Goal: Task Accomplishment & Management: Use online tool/utility

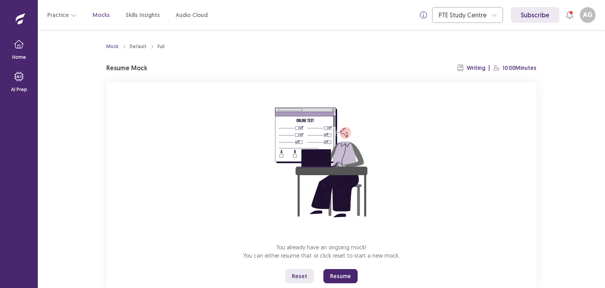
click at [337, 278] on button "Resume" at bounding box center [340, 276] width 34 height 14
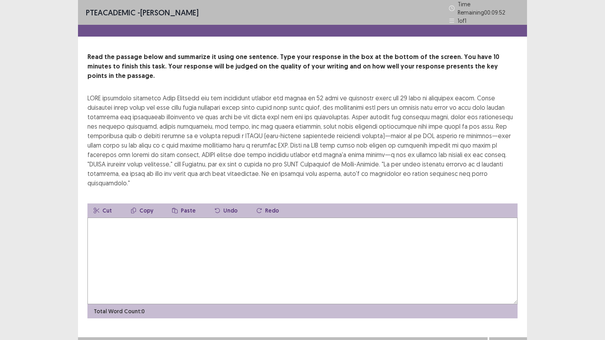
click at [190, 234] on textarea at bounding box center [302, 261] width 430 height 87
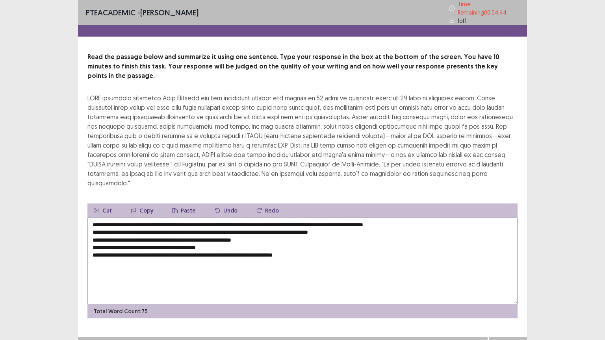
click at [277, 220] on textarea "**********" at bounding box center [302, 261] width 430 height 87
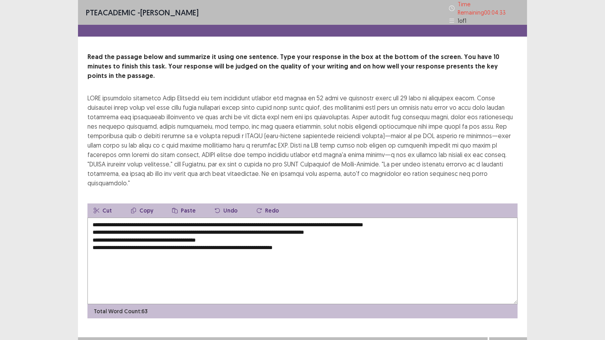
click at [438, 218] on textarea "**********" at bounding box center [302, 261] width 430 height 87
click at [90, 218] on textarea "**********" at bounding box center [302, 261] width 430 height 87
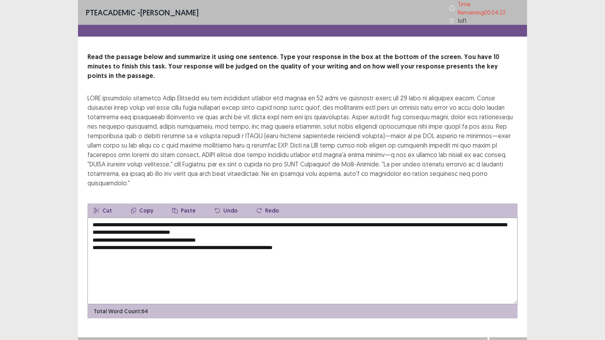
click at [279, 218] on textarea "**********" at bounding box center [302, 261] width 430 height 87
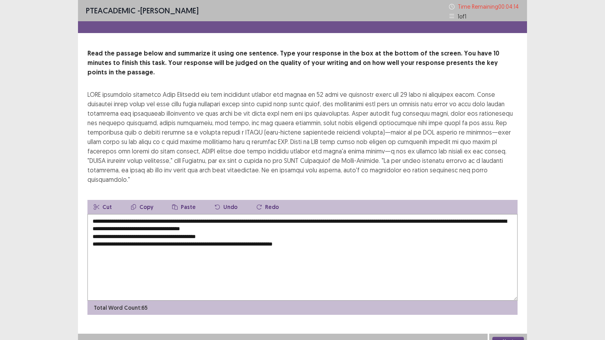
click at [90, 217] on textarea "**********" at bounding box center [302, 257] width 430 height 87
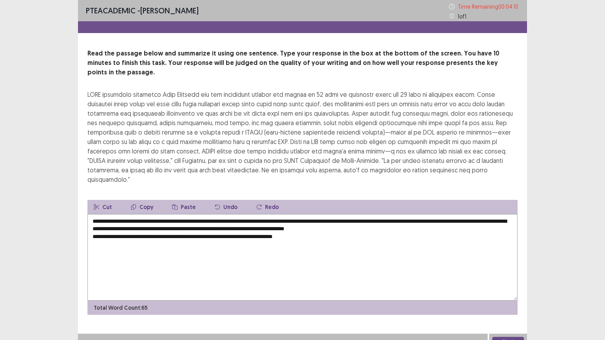
click at [407, 214] on textarea "**********" at bounding box center [302, 257] width 430 height 87
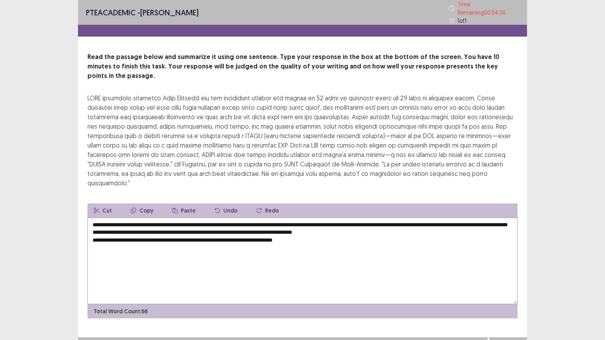
click at [91, 220] on textarea "**********" at bounding box center [302, 261] width 430 height 87
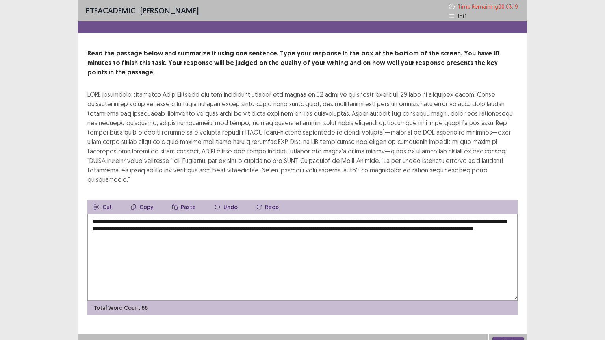
type textarea "**********"
click at [499, 287] on button "Next" at bounding box center [508, 341] width 32 height 9
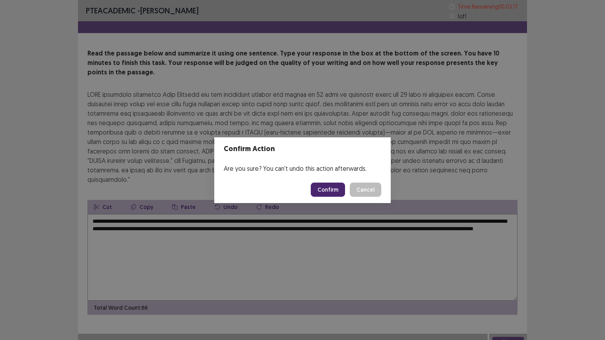
click at [336, 192] on button "Confirm" at bounding box center [328, 190] width 34 height 14
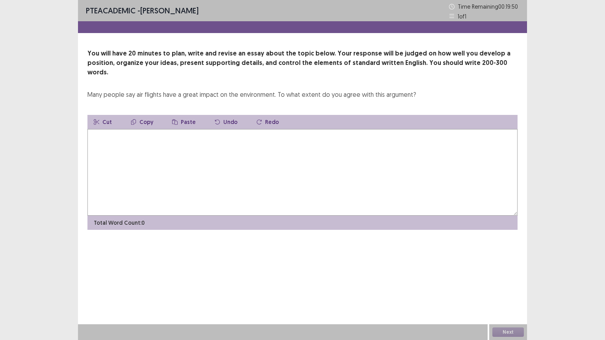
click at [203, 153] on textarea at bounding box center [302, 172] width 430 height 87
click at [299, 129] on textarea "**********" at bounding box center [302, 172] width 430 height 87
click at [329, 129] on textarea "**********" at bounding box center [302, 172] width 430 height 87
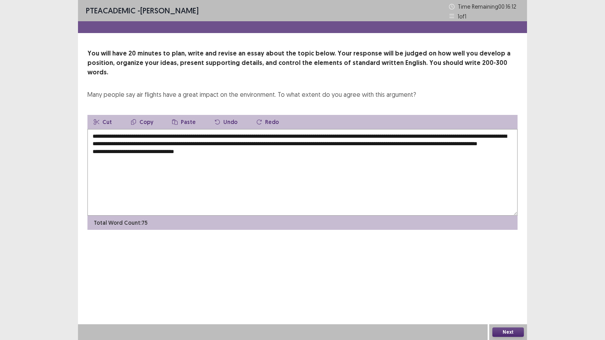
drag, startPoint x: 139, startPoint y: 127, endPoint x: 257, endPoint y: 129, distance: 118.6
click at [257, 129] on textarea "**********" at bounding box center [302, 172] width 430 height 87
click at [146, 115] on button "Copy" at bounding box center [141, 122] width 35 height 14
click at [193, 150] on textarea "**********" at bounding box center [302, 172] width 430 height 87
click at [177, 115] on button "Paste" at bounding box center [184, 122] width 36 height 14
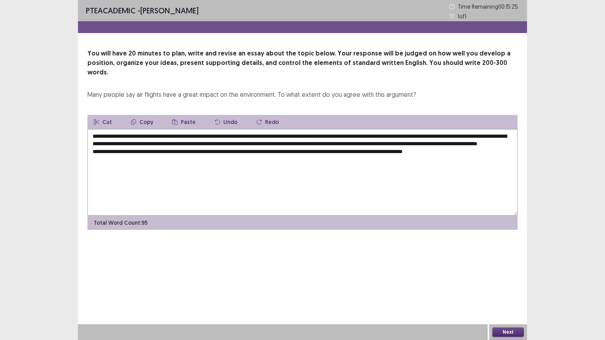
drag, startPoint x: 344, startPoint y: 136, endPoint x: 409, endPoint y: 135, distance: 64.2
click at [409, 135] on textarea "**********" at bounding box center [302, 172] width 430 height 87
click at [147, 115] on button "Copy" at bounding box center [141, 122] width 35 height 14
click at [463, 150] on textarea "**********" at bounding box center [302, 172] width 430 height 87
click at [187, 116] on button "Paste" at bounding box center [184, 122] width 36 height 14
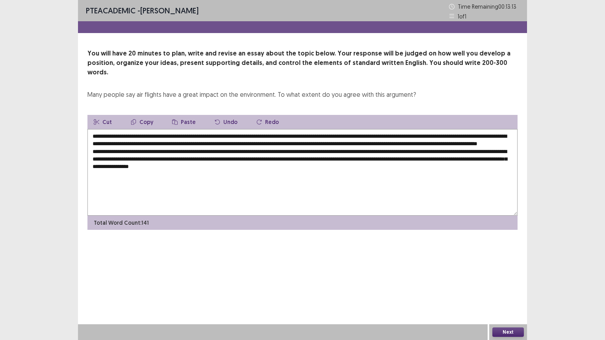
drag, startPoint x: 139, startPoint y: 126, endPoint x: 256, endPoint y: 128, distance: 117.4
click at [256, 129] on textarea "**********" at bounding box center [302, 172] width 430 height 87
click at [143, 115] on button "Copy" at bounding box center [141, 122] width 35 height 14
click at [281, 166] on textarea "**********" at bounding box center [302, 172] width 430 height 87
click at [188, 115] on button "Paste" at bounding box center [184, 122] width 36 height 14
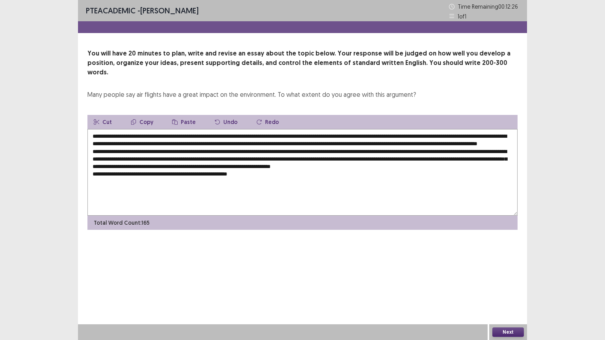
drag, startPoint x: 140, startPoint y: 126, endPoint x: 256, endPoint y: 128, distance: 116.2
click at [256, 129] on textarea "**********" at bounding box center [302, 172] width 430 height 87
click at [145, 115] on button "Copy" at bounding box center [141, 122] width 35 height 14
click at [266, 175] on textarea "**********" at bounding box center [302, 172] width 430 height 87
click at [185, 115] on button "Paste" at bounding box center [184, 122] width 36 height 14
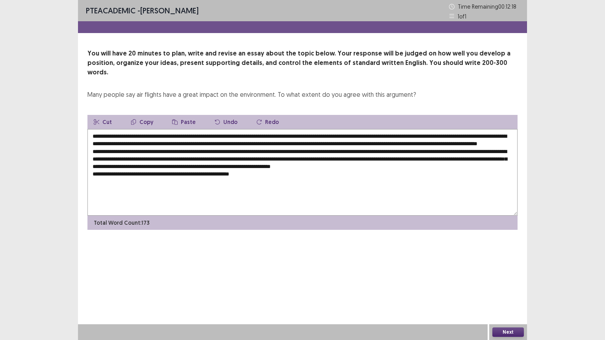
click at [260, 175] on textarea at bounding box center [302, 172] width 430 height 87
click at [380, 170] on textarea at bounding box center [302, 172] width 430 height 87
drag, startPoint x: 432, startPoint y: 137, endPoint x: 139, endPoint y: 143, distance: 293.2
click at [139, 143] on textarea at bounding box center [302, 172] width 430 height 87
click at [141, 115] on button "Copy" at bounding box center [141, 122] width 35 height 14
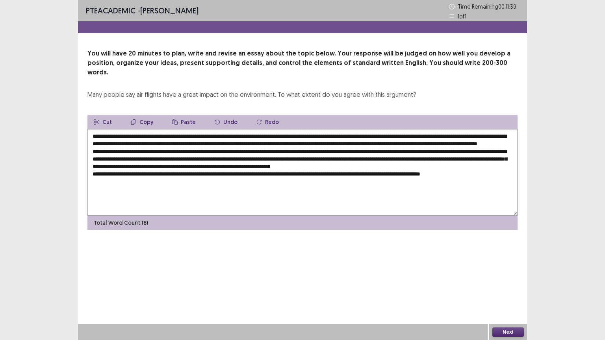
click at [496, 175] on textarea at bounding box center [302, 172] width 430 height 87
click at [183, 115] on button "Paste" at bounding box center [184, 122] width 36 height 14
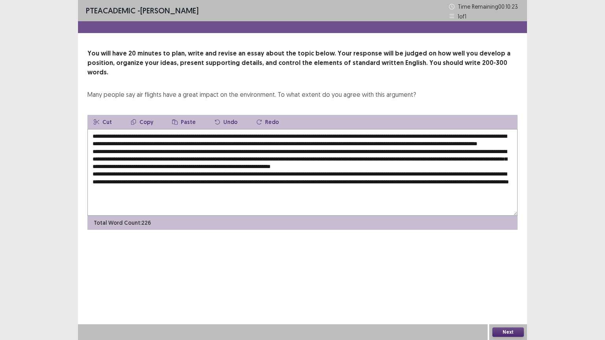
drag, startPoint x: 140, startPoint y: 127, endPoint x: 250, endPoint y: 126, distance: 109.5
click at [250, 129] on textarea at bounding box center [302, 172] width 430 height 87
click at [150, 129] on textarea at bounding box center [302, 172] width 430 height 87
drag, startPoint x: 138, startPoint y: 127, endPoint x: 257, endPoint y: 128, distance: 119.0
click at [257, 129] on textarea at bounding box center [302, 172] width 430 height 87
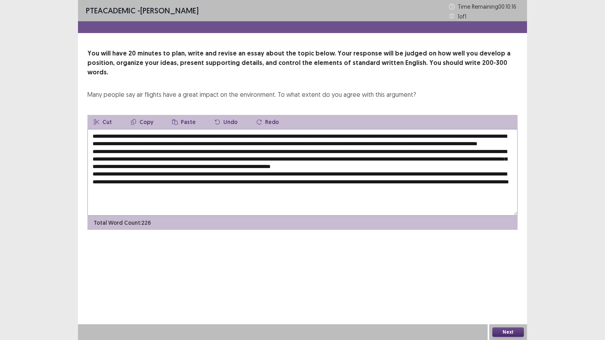
click at [149, 115] on button "Copy" at bounding box center [141, 122] width 35 height 14
click at [232, 192] on textarea at bounding box center [302, 172] width 430 height 87
click at [186, 115] on button "Paste" at bounding box center [184, 122] width 36 height 14
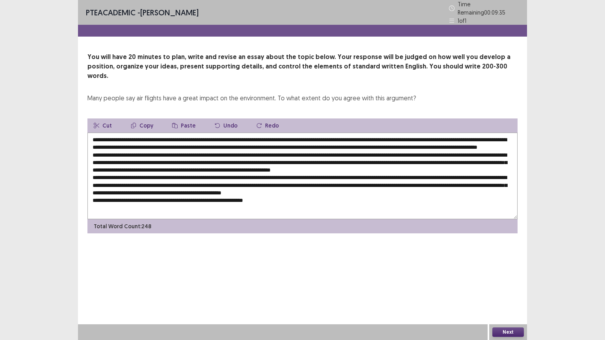
drag, startPoint x: 139, startPoint y: 126, endPoint x: 258, endPoint y: 125, distance: 119.4
click at [258, 133] on textarea at bounding box center [302, 176] width 430 height 87
click at [143, 119] on button "Copy" at bounding box center [141, 126] width 35 height 14
click at [276, 197] on textarea at bounding box center [302, 176] width 430 height 87
click at [181, 119] on button "Paste" at bounding box center [184, 126] width 36 height 14
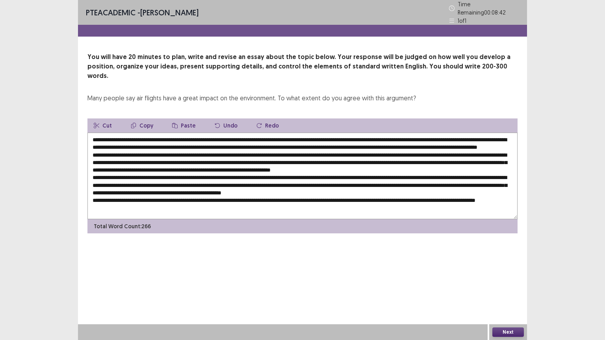
click at [376, 133] on textarea at bounding box center [302, 176] width 430 height 87
click at [221, 159] on textarea at bounding box center [302, 176] width 430 height 87
click at [236, 165] on textarea at bounding box center [302, 176] width 430 height 87
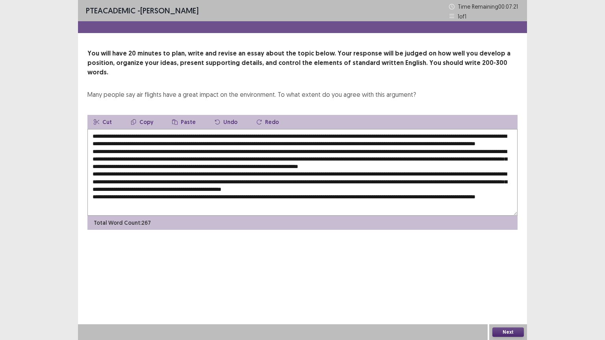
click at [396, 180] on textarea at bounding box center [302, 172] width 430 height 87
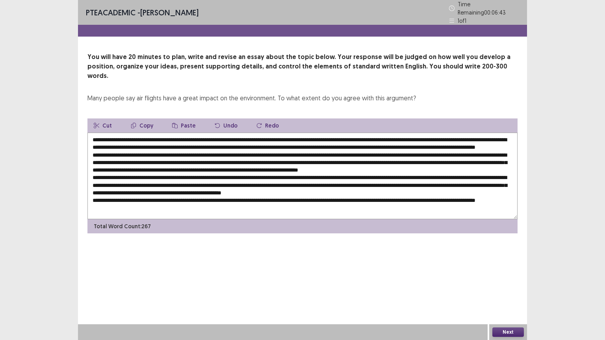
type textarea "**********"
click at [507, 287] on button "Next" at bounding box center [508, 332] width 32 height 9
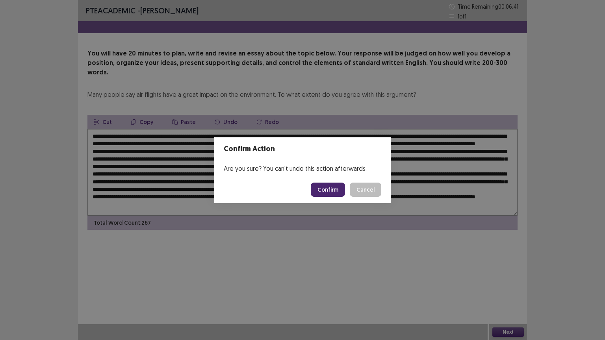
click at [328, 192] on button "Confirm" at bounding box center [328, 190] width 34 height 14
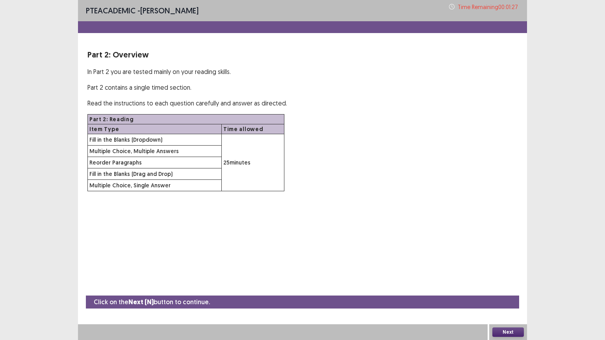
click at [506, 287] on button "Next" at bounding box center [508, 332] width 32 height 9
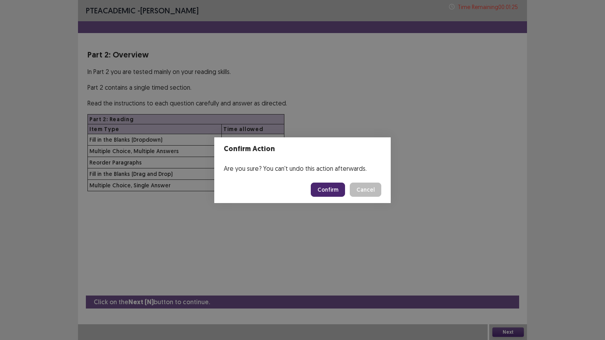
click at [330, 191] on button "Confirm" at bounding box center [328, 190] width 34 height 14
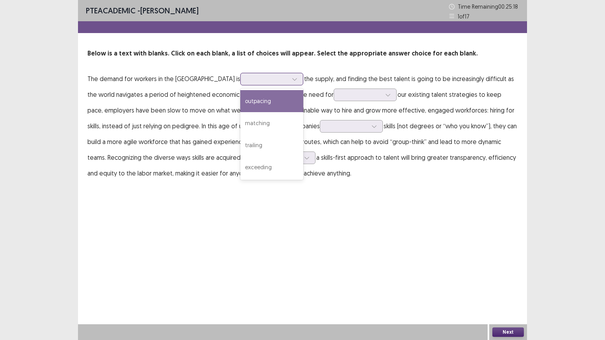
click at [289, 76] on div at bounding box center [295, 79] width 12 height 12
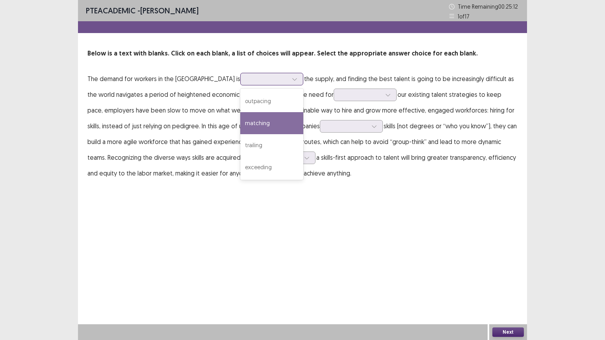
click at [240, 123] on div "matching" at bounding box center [271, 123] width 63 height 22
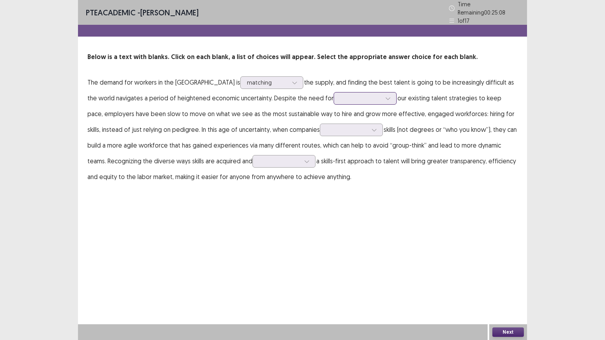
click at [385, 96] on icon at bounding box center [388, 99] width 6 height 6
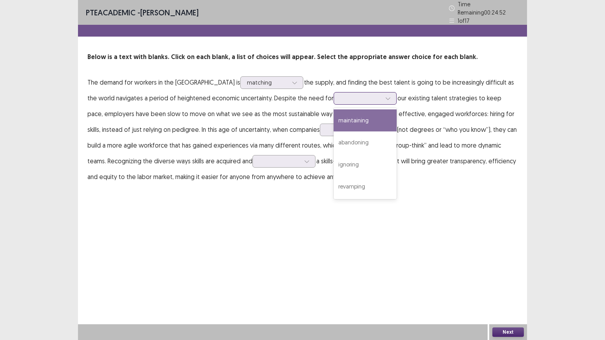
click at [334, 117] on div "maintaining" at bounding box center [365, 121] width 63 height 22
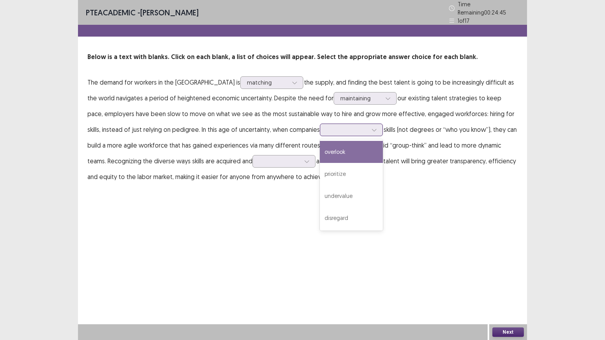
click at [368, 126] on div at bounding box center [374, 130] width 12 height 12
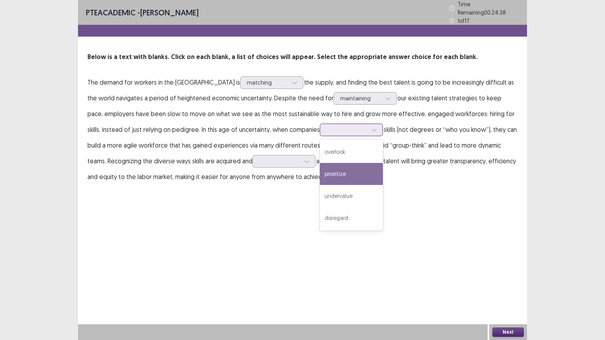
click at [320, 170] on div "prioritize" at bounding box center [351, 174] width 63 height 22
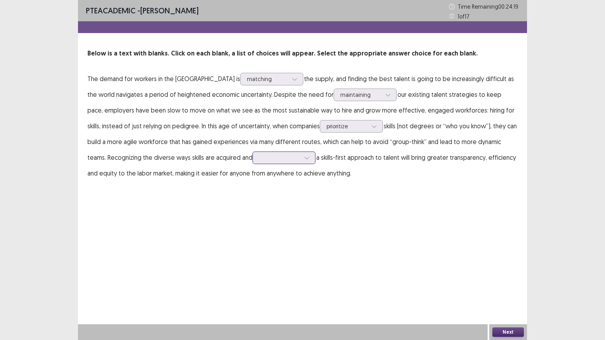
click at [304, 159] on icon at bounding box center [307, 158] width 6 height 6
click at [253, 180] on div "adopting" at bounding box center [284, 180] width 63 height 22
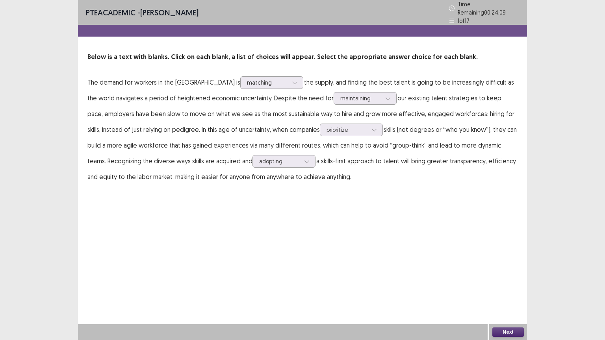
click at [502, 287] on button "Next" at bounding box center [508, 332] width 32 height 9
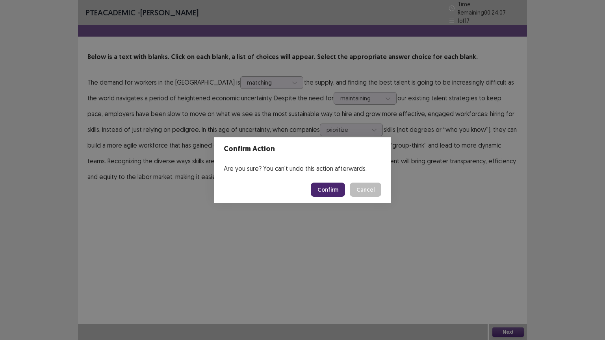
click at [337, 190] on button "Confirm" at bounding box center [328, 190] width 34 height 14
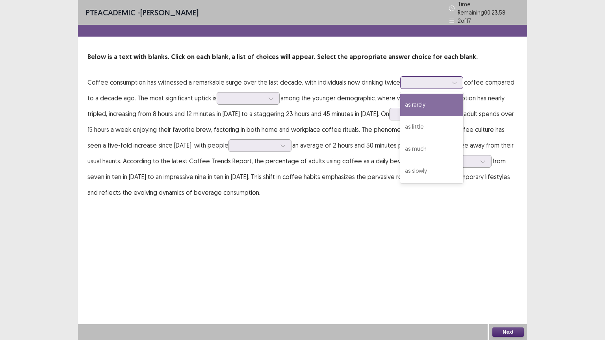
click at [449, 81] on div at bounding box center [455, 83] width 12 height 12
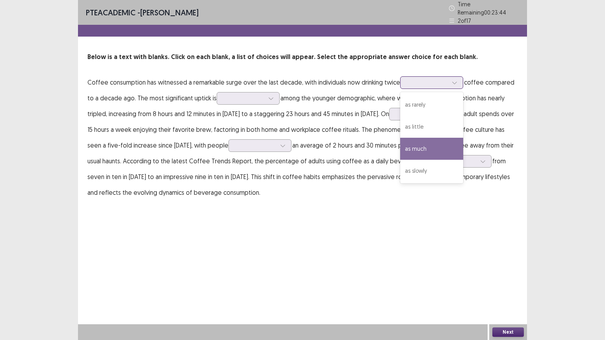
click at [422, 147] on div "as much" at bounding box center [431, 149] width 63 height 22
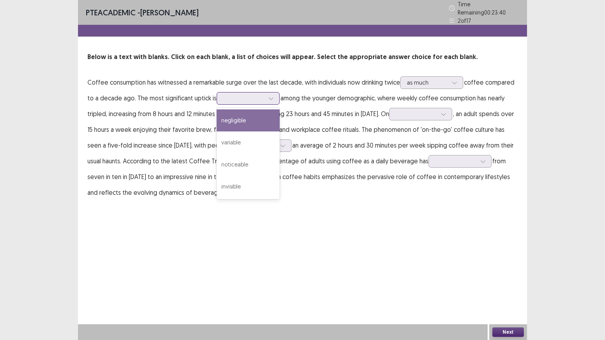
click at [276, 95] on div at bounding box center [271, 99] width 12 height 12
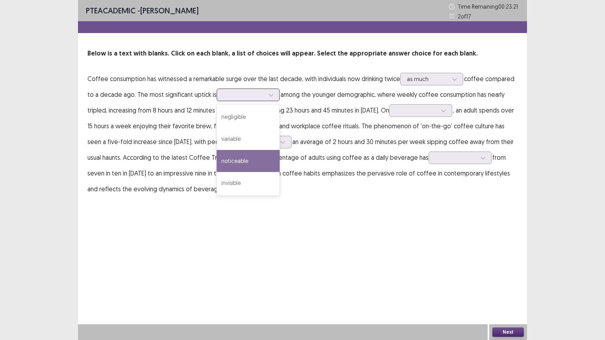
click at [247, 161] on div "noticeable" at bounding box center [248, 161] width 63 height 22
click at [273, 96] on icon at bounding box center [271, 95] width 6 height 6
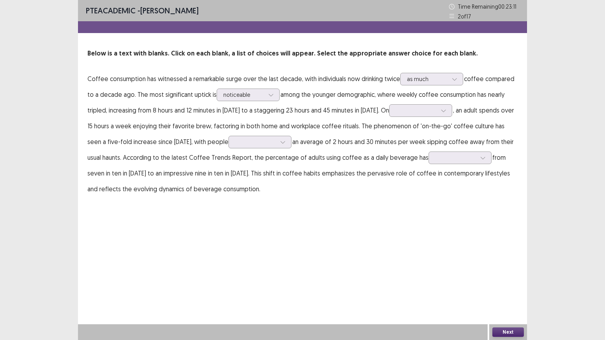
click at [323, 216] on div "PTE academic - [PERSON_NAME] Time Remaining 00 : 23 : 11 2 of 17 Below is a tex…" at bounding box center [302, 170] width 449 height 340
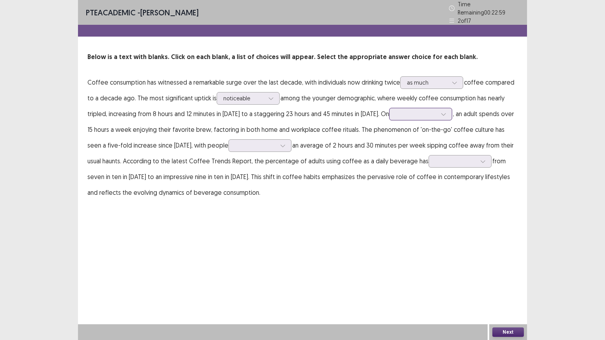
click at [438, 115] on div at bounding box center [444, 114] width 12 height 12
click at [407, 157] on div "average" at bounding box center [420, 158] width 63 height 22
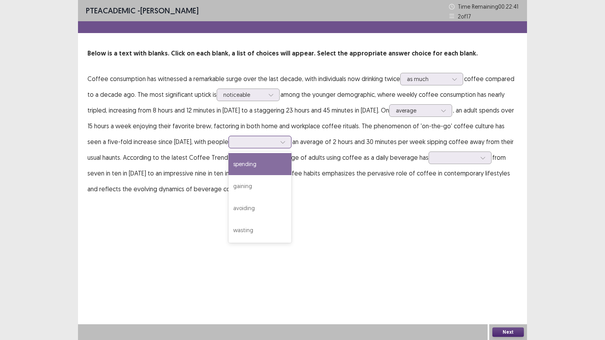
click at [280, 142] on icon at bounding box center [283, 142] width 6 height 6
click at [233, 164] on div "spending" at bounding box center [260, 164] width 63 height 22
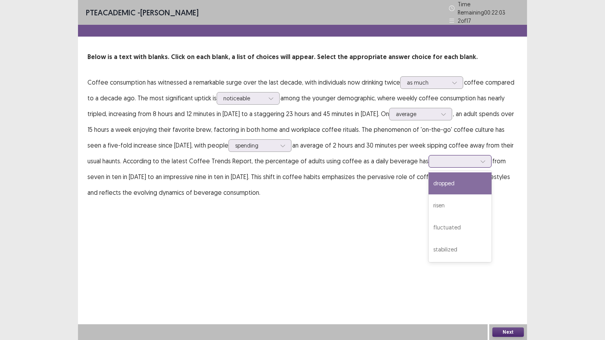
click at [480, 159] on icon at bounding box center [483, 162] width 6 height 6
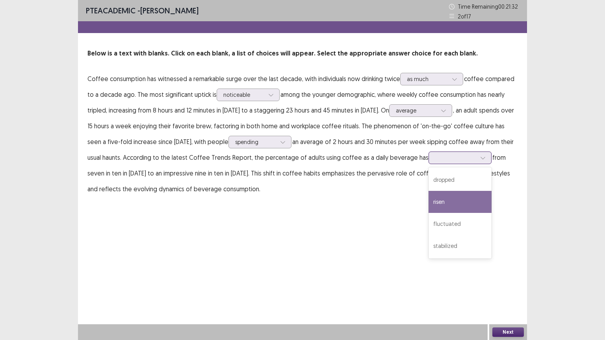
click at [429, 202] on div "risen" at bounding box center [460, 202] width 63 height 22
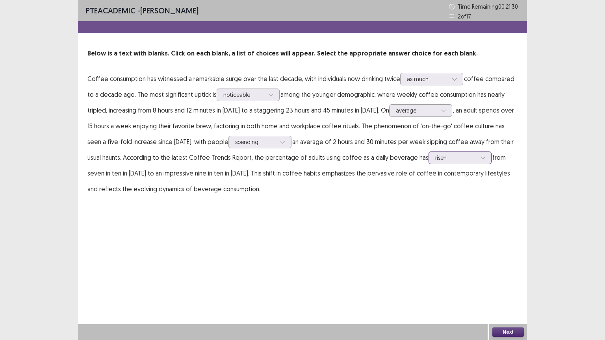
click at [480, 157] on icon at bounding box center [483, 158] width 6 height 6
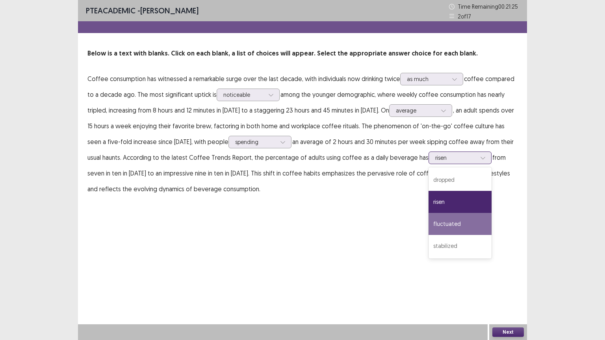
click at [430, 223] on div "fluctuated" at bounding box center [460, 224] width 63 height 22
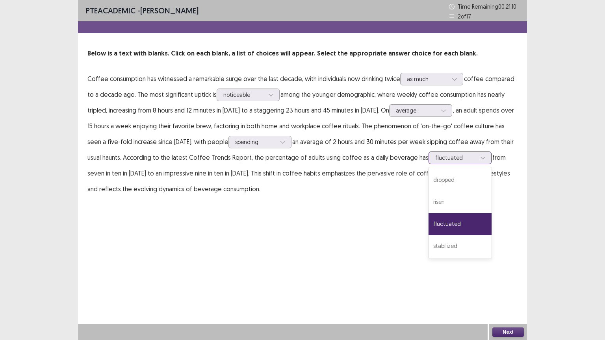
click at [454, 158] on div "fluctuated" at bounding box center [456, 158] width 43 height 12
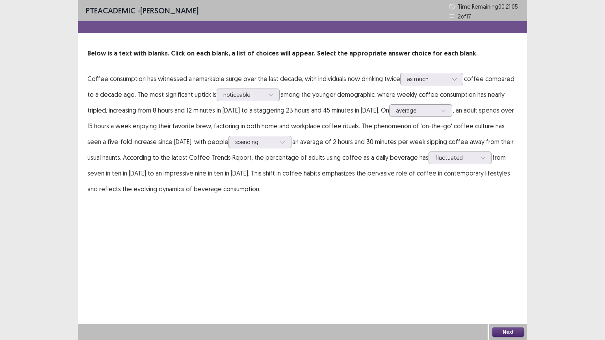
click at [489, 225] on div "PTE academic - [PERSON_NAME] Time Remaining 00 : 21 : 05 2 of 17 Below is a tex…" at bounding box center [302, 170] width 449 height 340
click at [507, 287] on button "Next" at bounding box center [508, 332] width 32 height 9
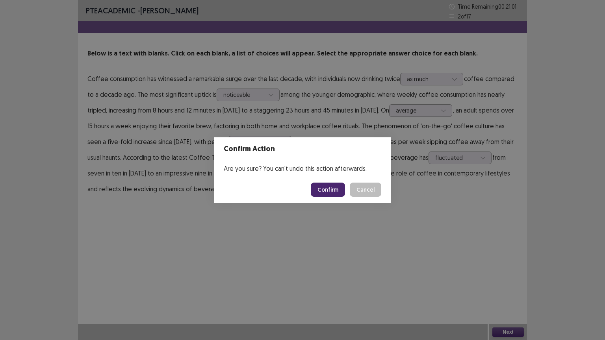
click at [331, 189] on button "Confirm" at bounding box center [328, 190] width 34 height 14
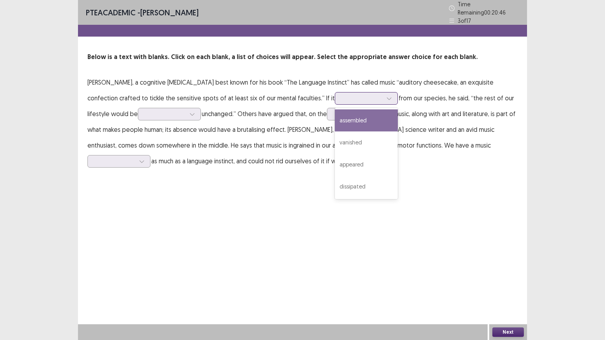
click at [387, 98] on icon at bounding box center [389, 99] width 4 height 2
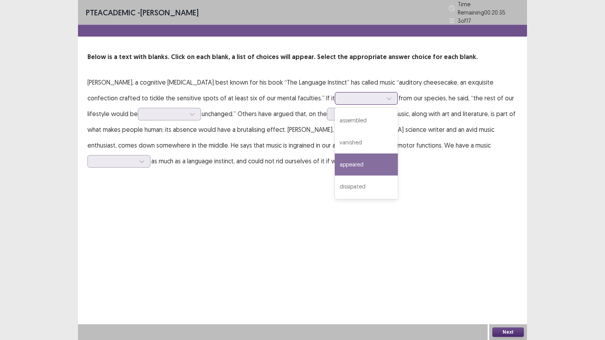
click at [335, 160] on div "appeared" at bounding box center [366, 165] width 63 height 22
click at [383, 93] on div at bounding box center [389, 99] width 12 height 12
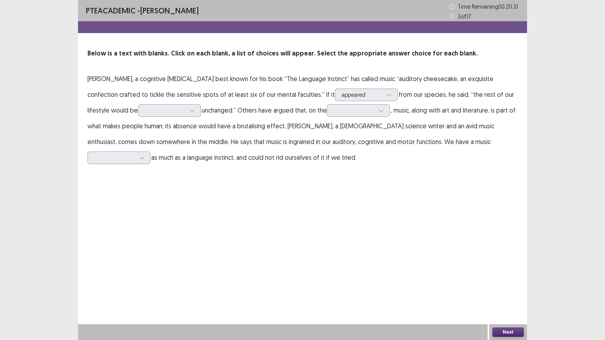
click at [413, 204] on div "PTE academic - [PERSON_NAME] Time Remaining 00 : 20 : 31 3 of 17 Below is a tex…" at bounding box center [302, 170] width 449 height 340
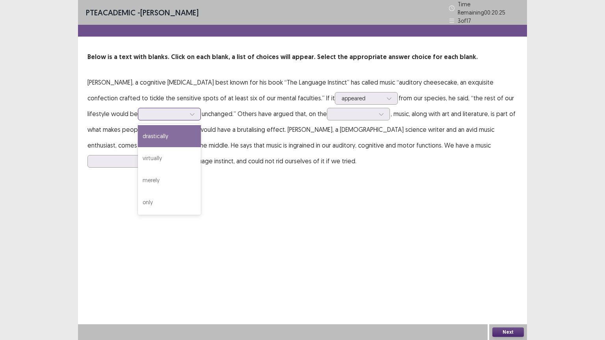
click at [190, 111] on icon at bounding box center [193, 114] width 6 height 6
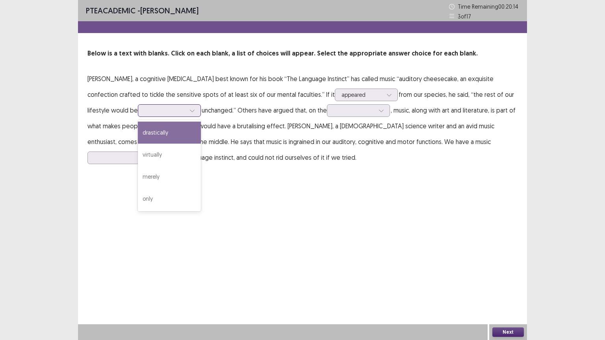
click at [138, 136] on div "drastically" at bounding box center [169, 133] width 63 height 22
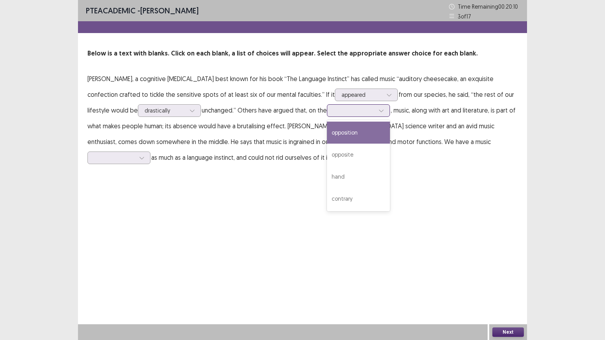
click at [379, 110] on icon at bounding box center [382, 111] width 6 height 6
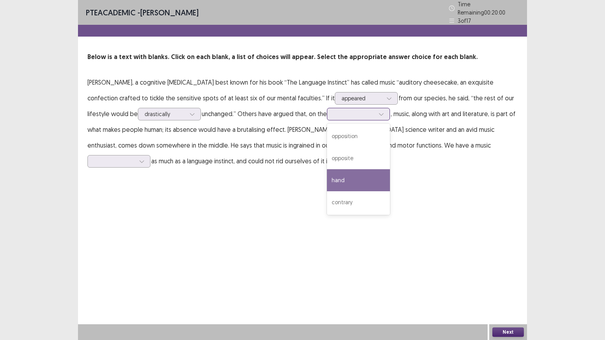
click at [327, 178] on div "hand" at bounding box center [358, 180] width 63 height 22
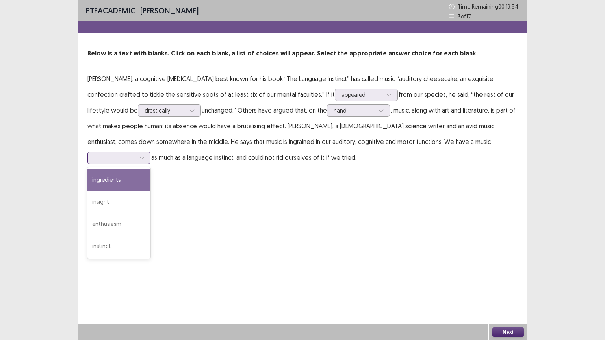
click at [148, 152] on div at bounding box center [142, 158] width 12 height 12
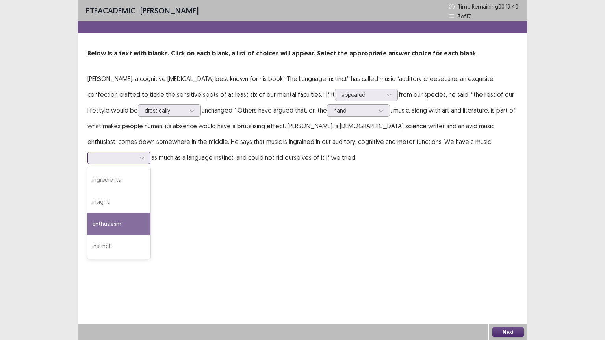
click at [150, 213] on div "enthusiasm" at bounding box center [118, 224] width 63 height 22
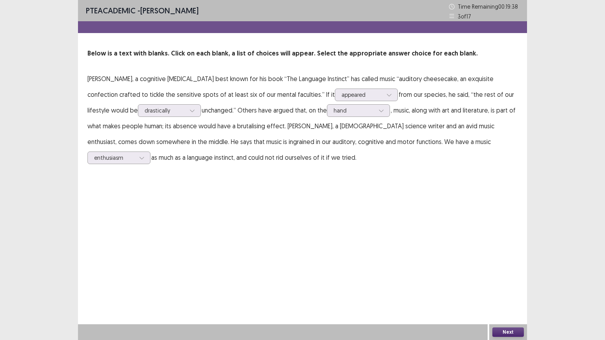
click at [501, 287] on button "Next" at bounding box center [508, 332] width 32 height 9
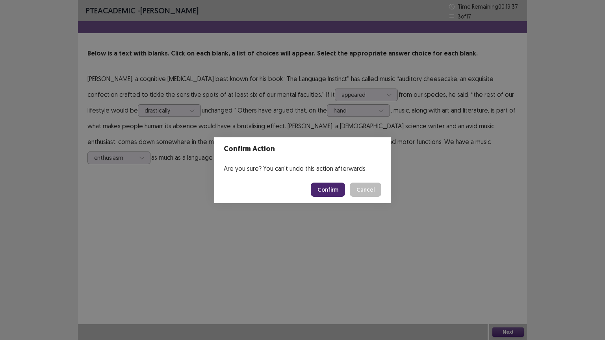
click at [337, 191] on button "Confirm" at bounding box center [328, 190] width 34 height 14
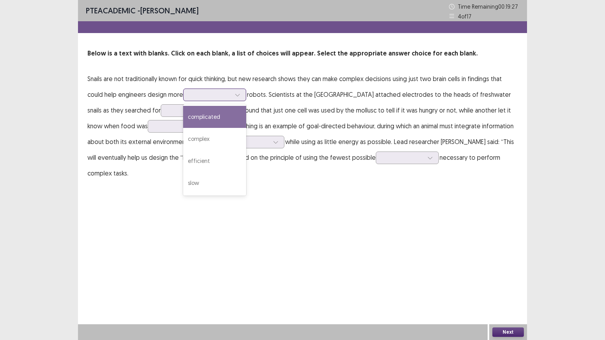
click at [240, 93] on icon at bounding box center [238, 95] width 6 height 6
click at [223, 117] on div "complicated" at bounding box center [214, 117] width 63 height 22
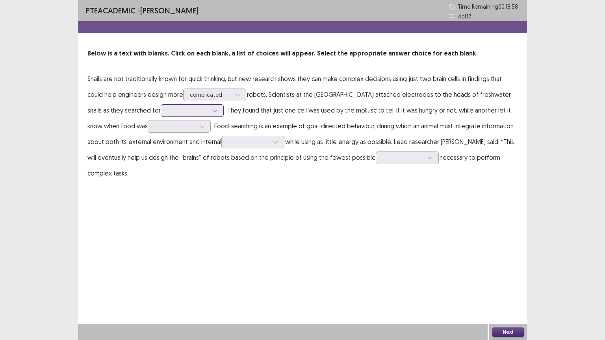
click at [209, 111] on div at bounding box center [215, 111] width 12 height 12
click at [165, 156] on div "water" at bounding box center [192, 155] width 63 height 22
click at [199, 129] on icon at bounding box center [202, 127] width 6 height 6
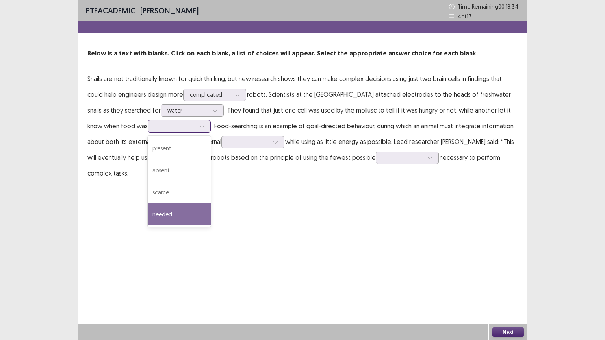
click at [167, 207] on div "needed" at bounding box center [179, 215] width 63 height 22
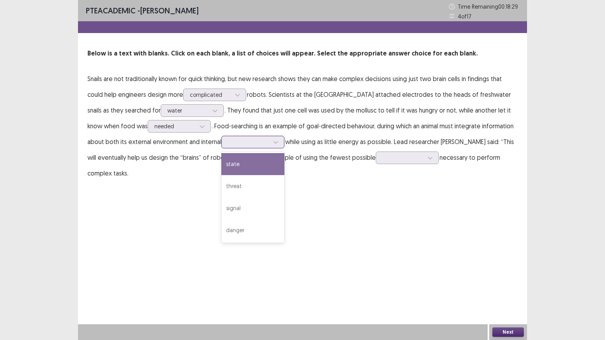
click at [265, 140] on div at bounding box center [252, 142] width 63 height 13
click at [229, 162] on div "state" at bounding box center [252, 164] width 63 height 22
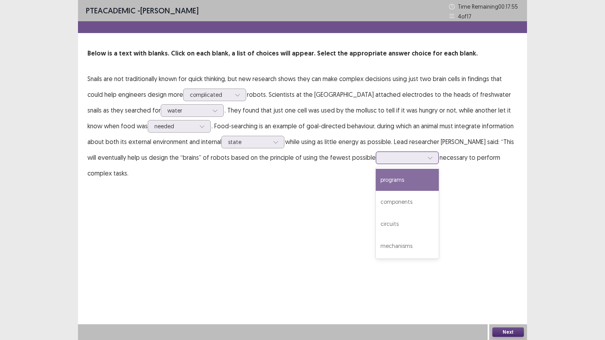
click at [436, 162] on div at bounding box center [430, 158] width 12 height 12
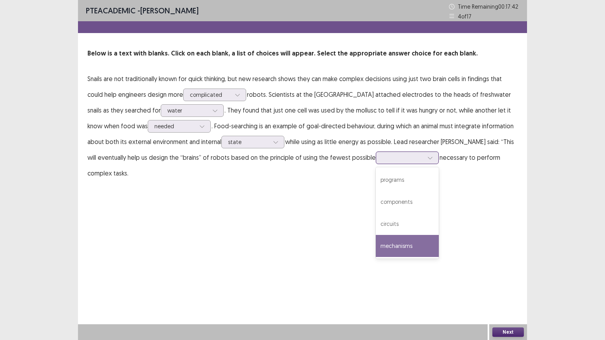
click at [423, 251] on div "mechanisms" at bounding box center [407, 246] width 63 height 22
click at [433, 158] on icon at bounding box center [430, 158] width 6 height 6
click at [497, 221] on div "PTE academic - [PERSON_NAME] Time Remaining 00 : 17 : 35 4 of 17 Below is a tex…" at bounding box center [302, 170] width 449 height 340
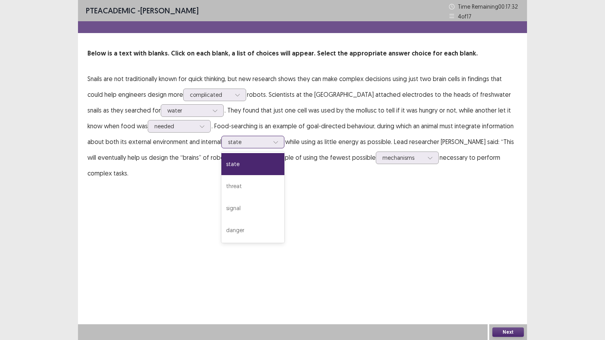
click at [273, 142] on icon at bounding box center [275, 142] width 4 height 2
click at [397, 195] on div "PTE academic - [PERSON_NAME] Time Remaining 00 : 17 : 25 4 of 17 Below is a tex…" at bounding box center [302, 98] width 449 height 197
click at [508, 287] on button "Next" at bounding box center [508, 332] width 32 height 9
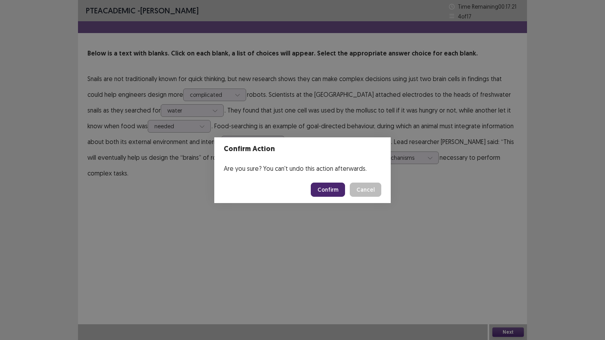
click at [329, 190] on button "Confirm" at bounding box center [328, 190] width 34 height 14
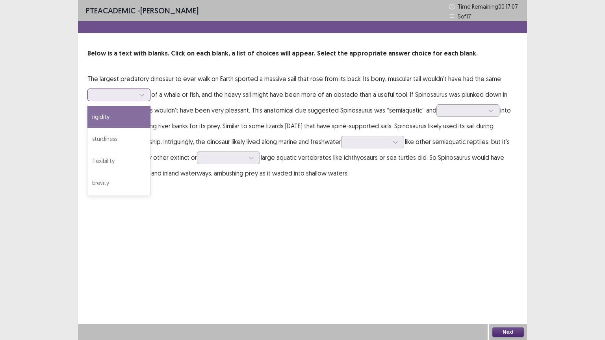
click at [140, 98] on div at bounding box center [142, 95] width 12 height 12
click at [104, 113] on div "rigidity" at bounding box center [118, 117] width 63 height 22
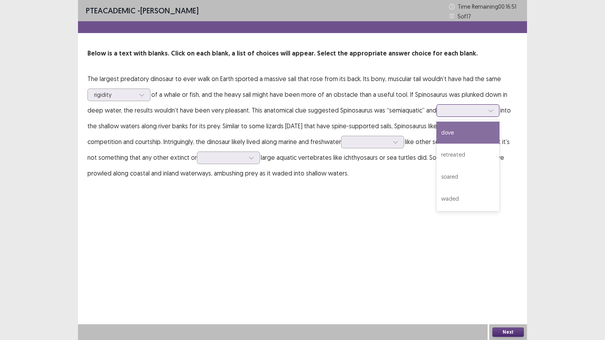
click at [487, 114] on div at bounding box center [491, 111] width 12 height 12
click at [457, 133] on div "dove" at bounding box center [468, 133] width 63 height 22
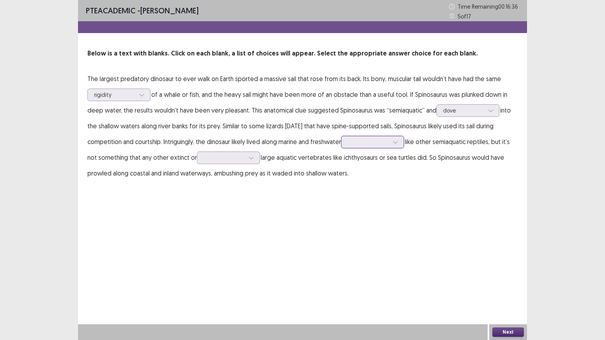
click at [397, 144] on icon at bounding box center [396, 142] width 6 height 6
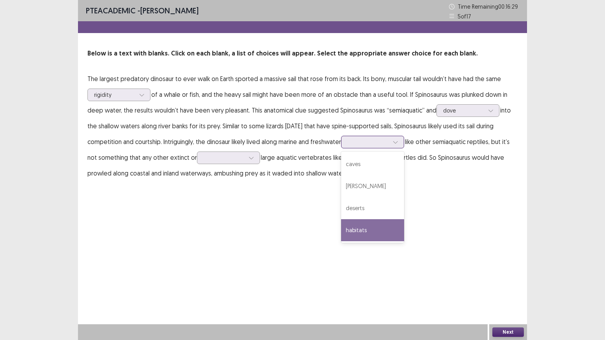
click at [368, 231] on div "habitats" at bounding box center [372, 230] width 63 height 22
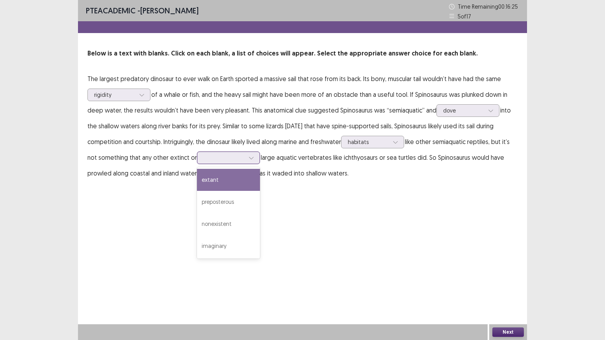
click at [247, 157] on div at bounding box center [251, 158] width 12 height 12
click at [216, 181] on div "extant" at bounding box center [228, 180] width 63 height 22
click at [249, 156] on icon at bounding box center [252, 158] width 6 height 6
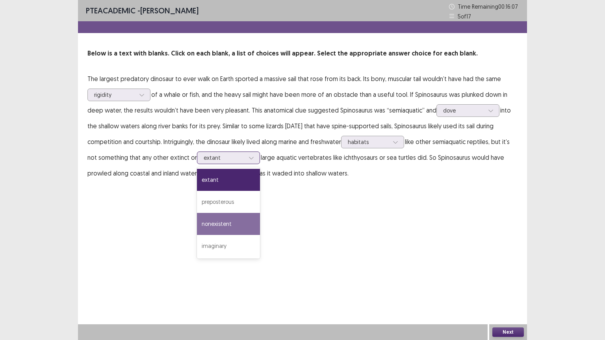
click at [233, 219] on div "nonexistent" at bounding box center [228, 224] width 63 height 22
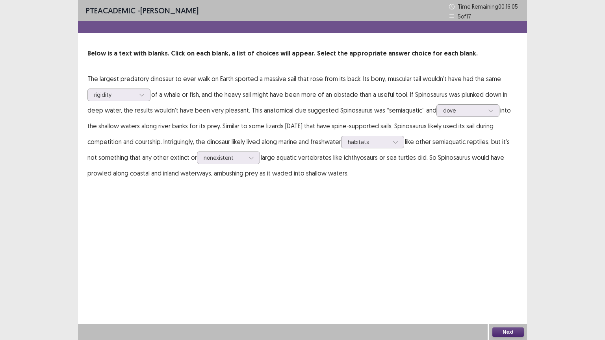
click at [514, 287] on button "Next" at bounding box center [508, 332] width 32 height 9
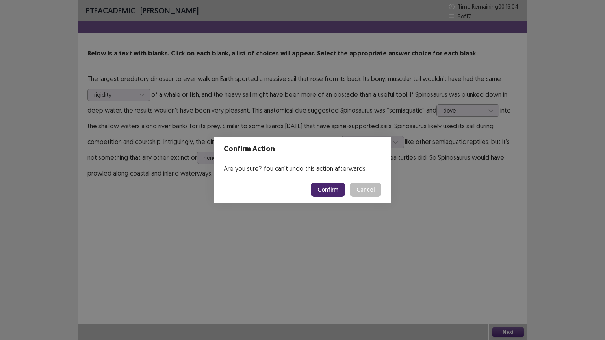
click at [329, 186] on button "Confirm" at bounding box center [328, 190] width 34 height 14
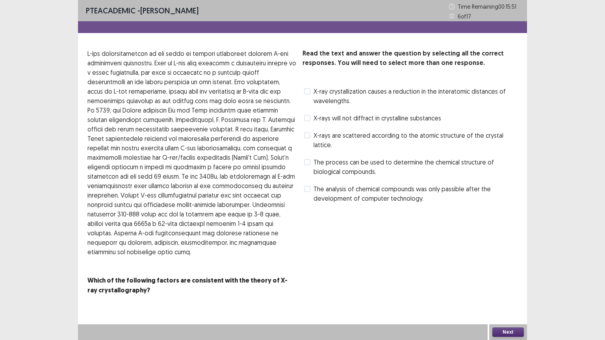
click at [308, 136] on span at bounding box center [307, 135] width 6 height 6
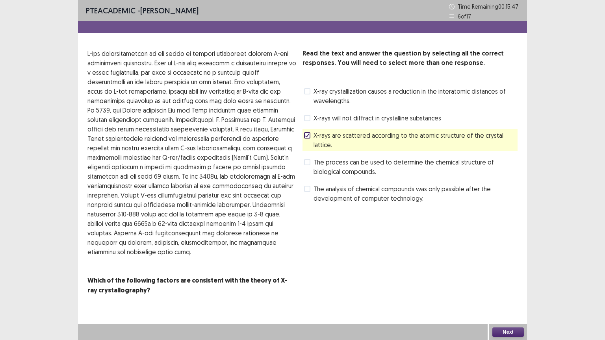
click at [502, 287] on button "Next" at bounding box center [508, 332] width 32 height 9
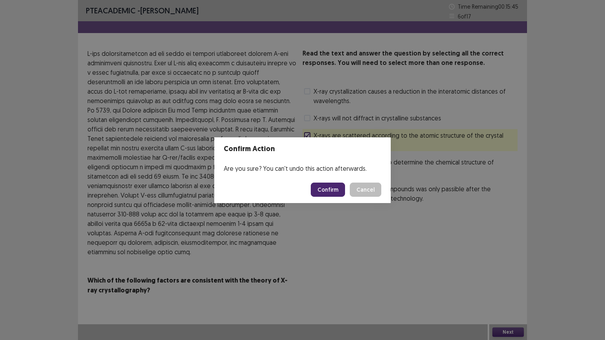
click at [331, 189] on button "Confirm" at bounding box center [328, 190] width 34 height 14
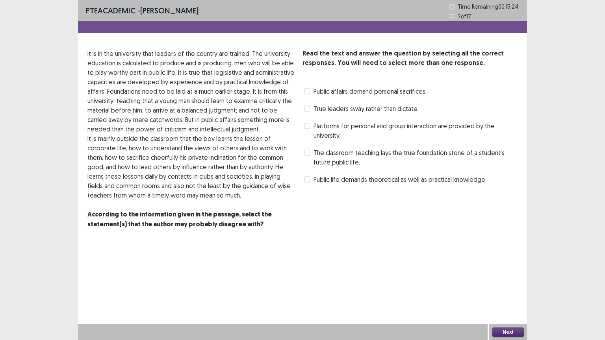
click at [308, 126] on span at bounding box center [307, 126] width 6 height 6
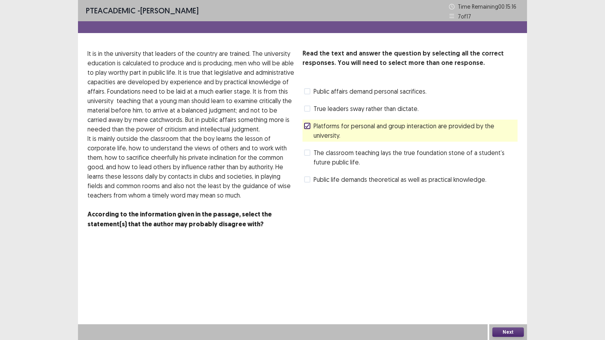
click at [502, 287] on button "Next" at bounding box center [508, 332] width 32 height 9
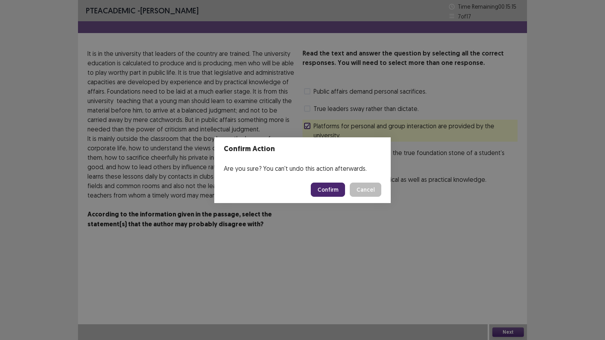
click at [334, 192] on button "Confirm" at bounding box center [328, 190] width 34 height 14
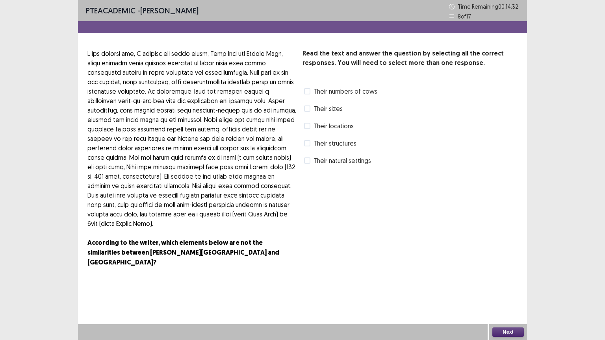
click at [310, 126] on label "Their locations" at bounding box center [329, 125] width 50 height 9
click at [310, 157] on label "Their natural settings" at bounding box center [337, 160] width 67 height 9
click at [502, 287] on button "Next" at bounding box center [508, 332] width 32 height 9
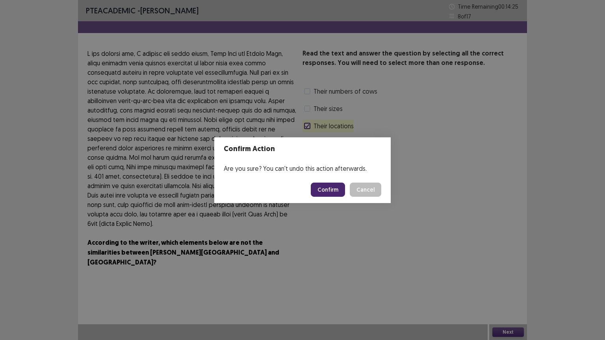
click at [337, 193] on button "Confirm" at bounding box center [328, 190] width 34 height 14
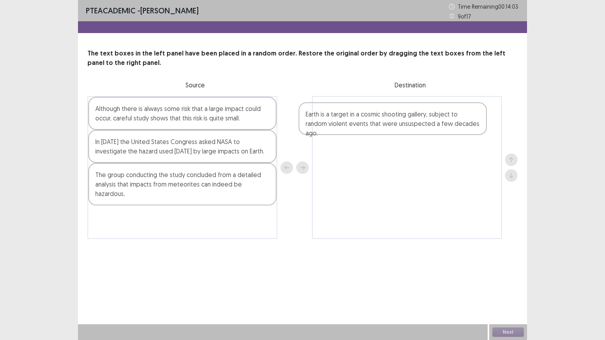
drag, startPoint x: 184, startPoint y: 117, endPoint x: 397, endPoint y: 123, distance: 212.8
click at [397, 123] on div "Earth is a target in a cosmic shooting gallery, subject to random violent event…" at bounding box center [302, 167] width 430 height 143
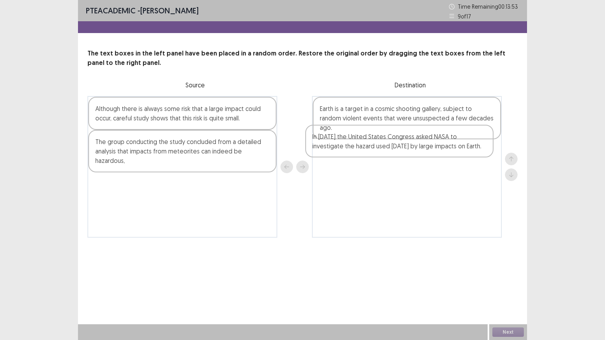
drag, startPoint x: 209, startPoint y: 151, endPoint x: 436, endPoint y: 147, distance: 227.4
click at [436, 147] on div "Although there is always some risk that a large impact could occur, careful stu…" at bounding box center [302, 167] width 430 height 142
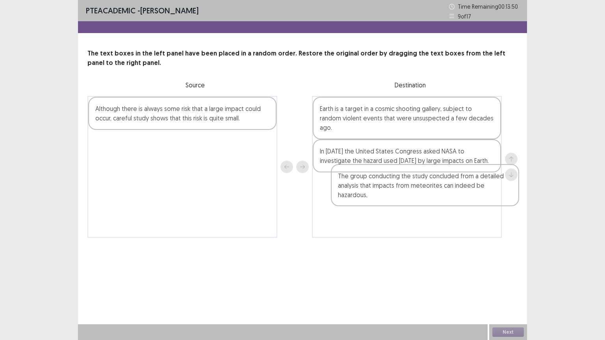
drag, startPoint x: 242, startPoint y: 148, endPoint x: 487, endPoint y: 184, distance: 248.1
click at [487, 184] on div "Although there is always some risk that a large impact could occur, careful stu…" at bounding box center [302, 167] width 430 height 142
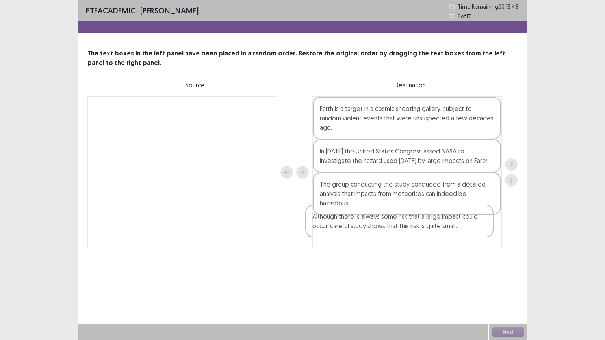
drag, startPoint x: 252, startPoint y: 107, endPoint x: 473, endPoint y: 220, distance: 247.7
click at [473, 220] on div "Although there is always some risk that a large impact could occur, careful stu…" at bounding box center [302, 172] width 430 height 152
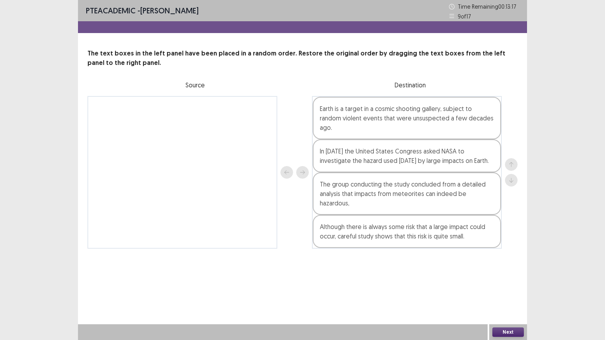
click at [506, 287] on button "Next" at bounding box center [508, 332] width 32 height 9
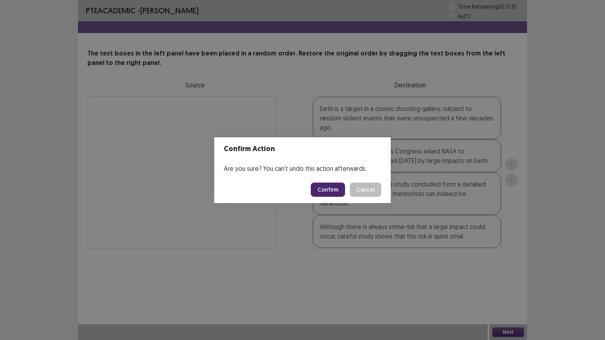
click at [335, 184] on button "Confirm" at bounding box center [328, 190] width 34 height 14
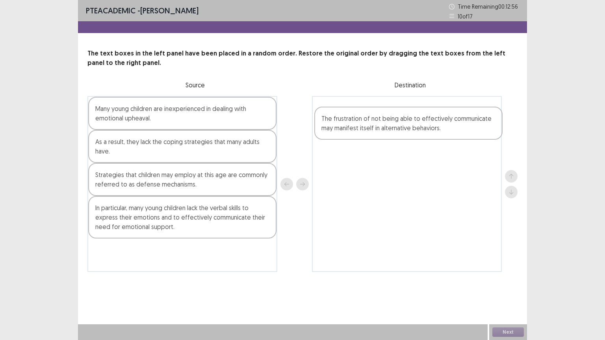
drag, startPoint x: 148, startPoint y: 255, endPoint x: 383, endPoint y: 121, distance: 270.2
click at [383, 121] on div "Many young children are inexperienced in dealing with emotional upheaval. As a …" at bounding box center [302, 184] width 430 height 176
click at [167, 124] on div "Many young children are inexperienced in dealing with emotional upheaval." at bounding box center [182, 113] width 188 height 33
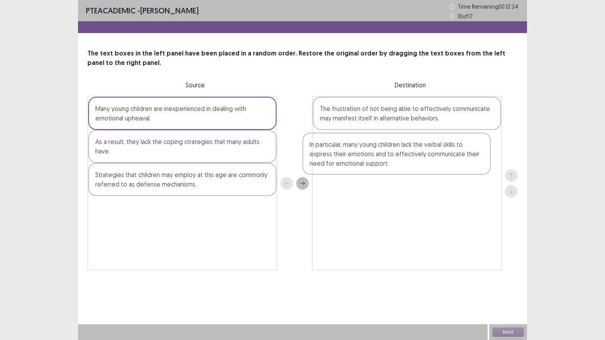
drag, startPoint x: 189, startPoint y: 221, endPoint x: 408, endPoint y: 159, distance: 227.7
click at [408, 159] on div "Many young children are inexperienced in dealing with emotional upheaval. As a …" at bounding box center [302, 183] width 430 height 175
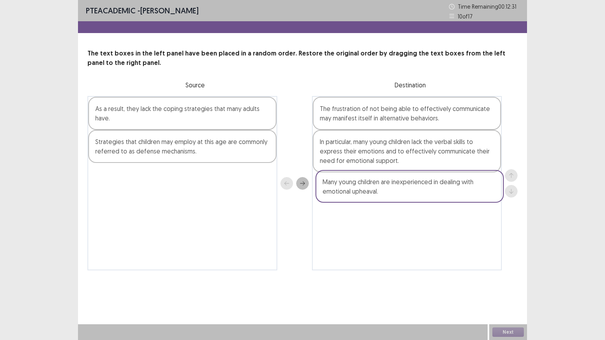
drag, startPoint x: 198, startPoint y: 118, endPoint x: 427, endPoint y: 193, distance: 241.6
click at [427, 193] on div "Many young children are inexperienced in dealing with emotional upheaval. As a …" at bounding box center [302, 183] width 430 height 175
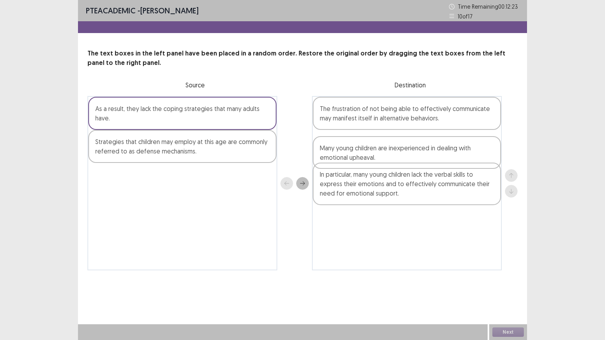
drag, startPoint x: 427, startPoint y: 193, endPoint x: 427, endPoint y: 154, distance: 39.4
click at [427, 154] on div "The frustration of not being able to effectively communicate may manifest itsel…" at bounding box center [407, 183] width 190 height 175
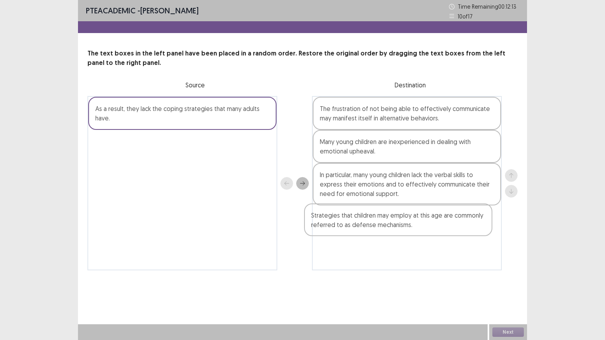
drag, startPoint x: 249, startPoint y: 145, endPoint x: 469, endPoint y: 224, distance: 233.5
click at [469, 224] on div "As a result, they lack the coping strategies that many adults have. Strategies …" at bounding box center [302, 183] width 430 height 175
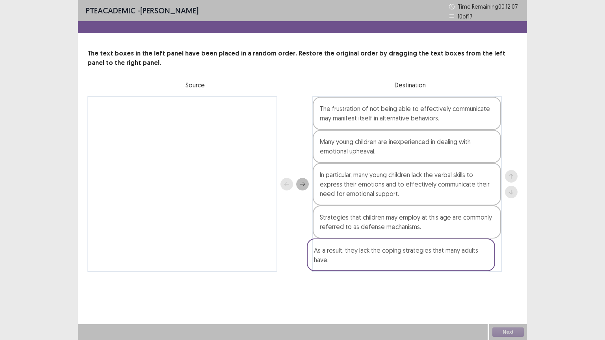
drag, startPoint x: 142, startPoint y: 118, endPoint x: 364, endPoint y: 264, distance: 265.1
click at [364, 264] on div "As a result, they lack the coping strategies that many adults have. The frustra…" at bounding box center [302, 184] width 430 height 176
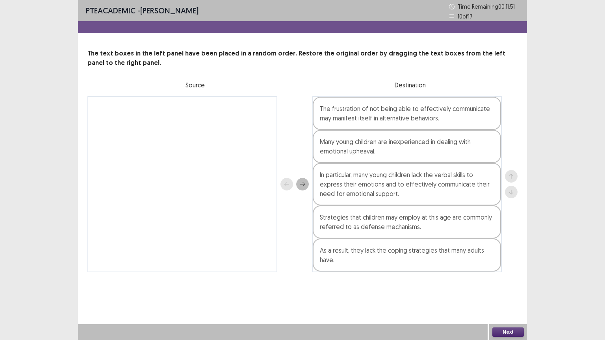
click at [507, 287] on button "Next" at bounding box center [508, 332] width 32 height 9
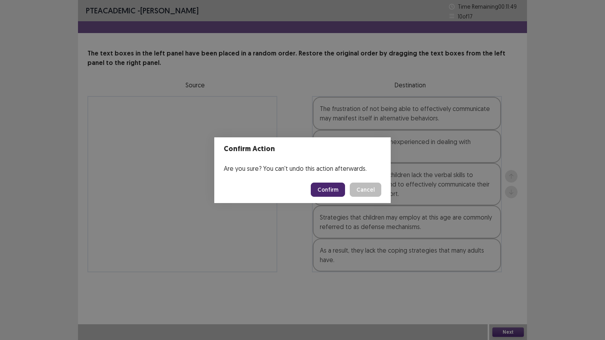
click at [328, 191] on button "Confirm" at bounding box center [328, 190] width 34 height 14
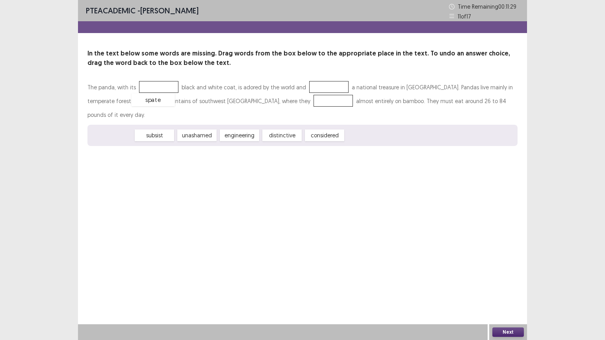
drag, startPoint x: 116, startPoint y: 126, endPoint x: 158, endPoint y: 90, distance: 54.7
drag, startPoint x: 232, startPoint y: 126, endPoint x: 323, endPoint y: 90, distance: 97.8
drag, startPoint x: 240, startPoint y: 126, endPoint x: 243, endPoint y: 106, distance: 20.3
click at [504, 287] on button "Next" at bounding box center [508, 332] width 32 height 9
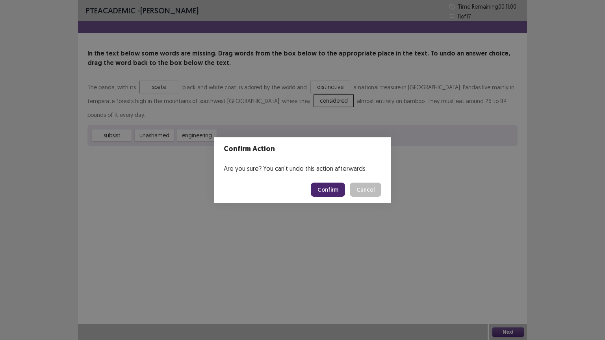
click at [333, 186] on button "Confirm" at bounding box center [328, 190] width 34 height 14
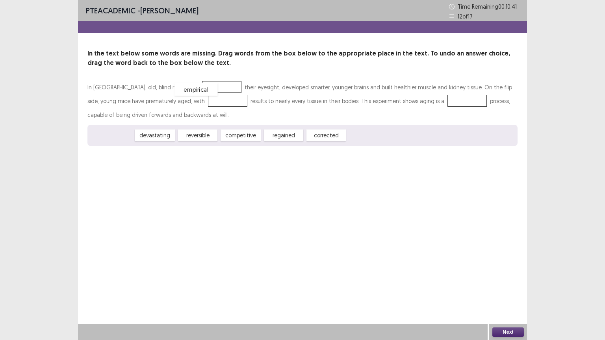
drag, startPoint x: 113, startPoint y: 137, endPoint x: 200, endPoint y: 91, distance: 98.5
drag, startPoint x: 166, startPoint y: 139, endPoint x: 204, endPoint y: 102, distance: 52.7
drag, startPoint x: 192, startPoint y: 98, endPoint x: 435, endPoint y: 100, distance: 242.7
drag, startPoint x: 244, startPoint y: 137, endPoint x: 189, endPoint y: 104, distance: 63.8
click at [514, 287] on div "Next" at bounding box center [508, 333] width 38 height 16
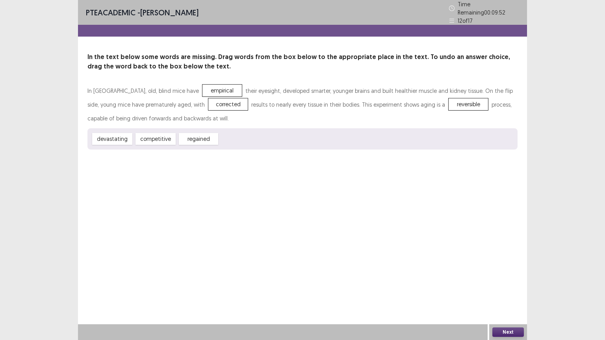
click at [514, 287] on button "Next" at bounding box center [508, 332] width 32 height 9
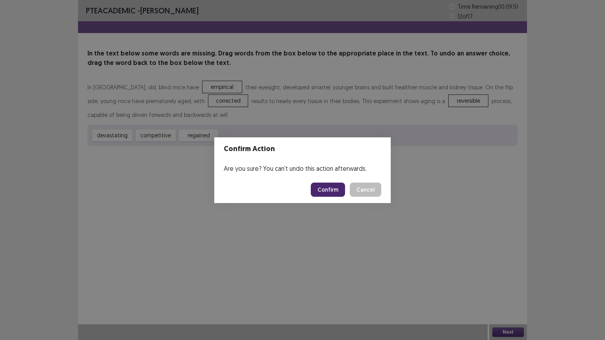
click at [333, 191] on button "Confirm" at bounding box center [328, 190] width 34 height 14
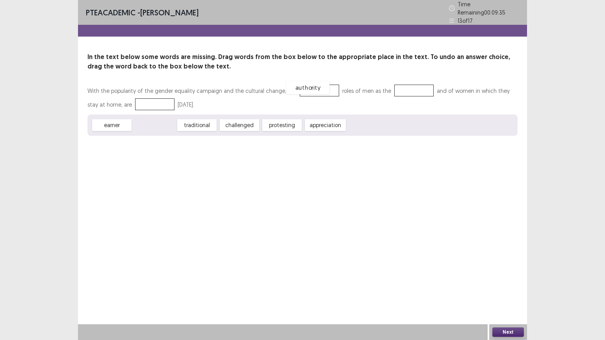
drag, startPoint x: 148, startPoint y: 121, endPoint x: 301, endPoint y: 84, distance: 157.9
drag, startPoint x: 114, startPoint y: 124, endPoint x: 405, endPoint y: 91, distance: 292.6
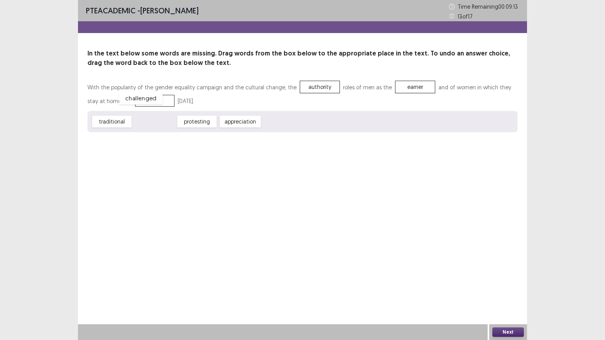
drag, startPoint x: 142, startPoint y: 121, endPoint x: 128, endPoint y: 97, distance: 27.6
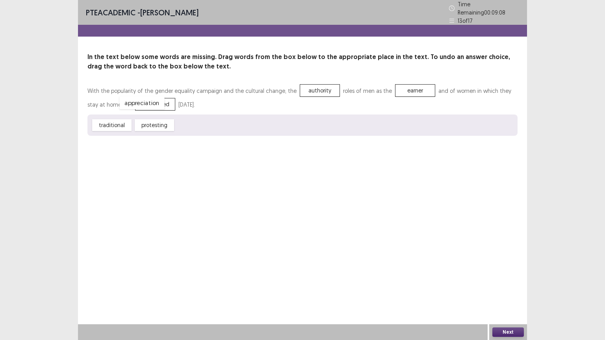
drag, startPoint x: 190, startPoint y: 124, endPoint x: 134, endPoint y: 102, distance: 60.3
click at [509, 287] on button "Next" at bounding box center [508, 332] width 32 height 9
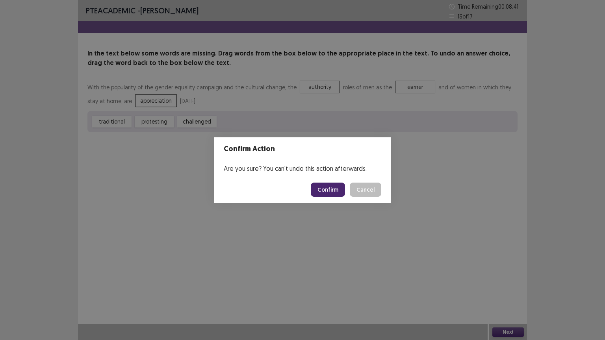
click at [333, 190] on button "Confirm" at bounding box center [328, 190] width 34 height 14
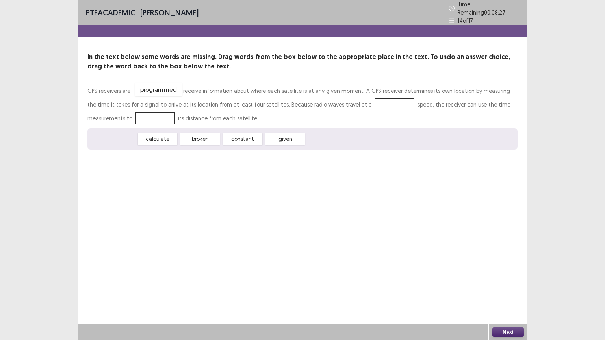
drag, startPoint x: 121, startPoint y: 138, endPoint x: 167, endPoint y: 89, distance: 66.9
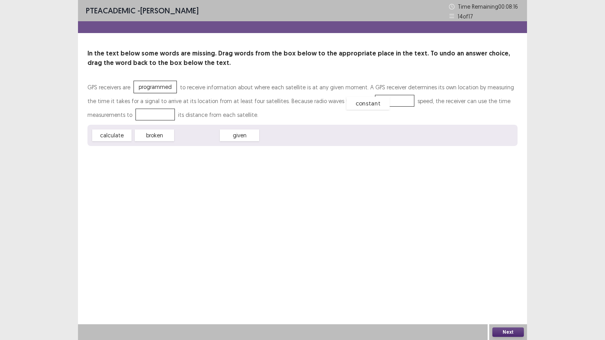
drag, startPoint x: 197, startPoint y: 139, endPoint x: 367, endPoint y: 107, distance: 173.2
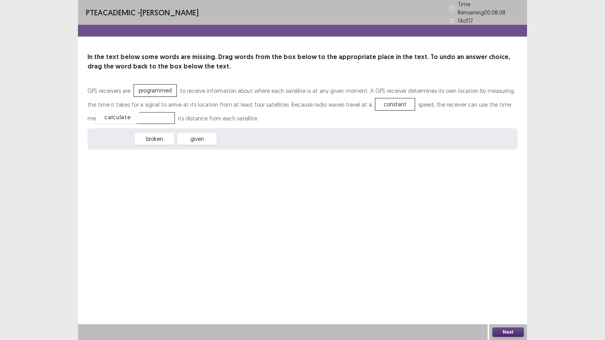
drag, startPoint x: 106, startPoint y: 135, endPoint x: 111, endPoint y: 113, distance: 22.8
click at [503, 287] on button "Next" at bounding box center [508, 332] width 32 height 9
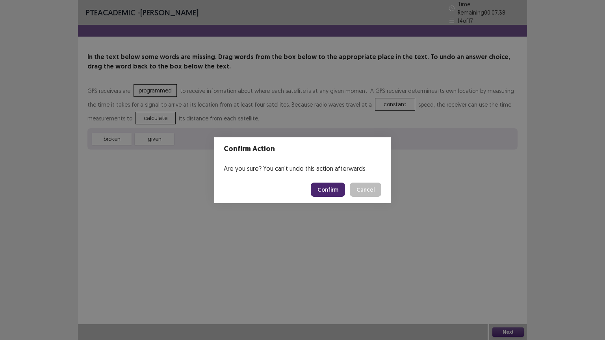
click at [336, 190] on button "Confirm" at bounding box center [328, 190] width 34 height 14
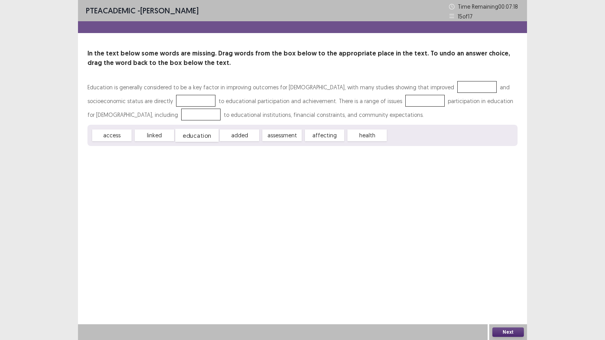
click at [197, 136] on div "education" at bounding box center [196, 135] width 43 height 13
drag, startPoint x: 361, startPoint y: 136, endPoint x: 459, endPoint y: 89, distance: 108.7
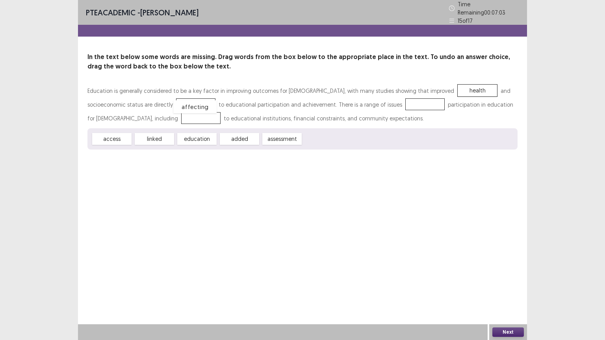
drag, startPoint x: 331, startPoint y: 135, endPoint x: 201, endPoint y: 101, distance: 134.1
drag, startPoint x: 156, startPoint y: 137, endPoint x: 417, endPoint y: 105, distance: 263.5
drag, startPoint x: 112, startPoint y: 139, endPoint x: 195, endPoint y: 119, distance: 85.5
click at [509, 287] on button "Next" at bounding box center [508, 332] width 32 height 9
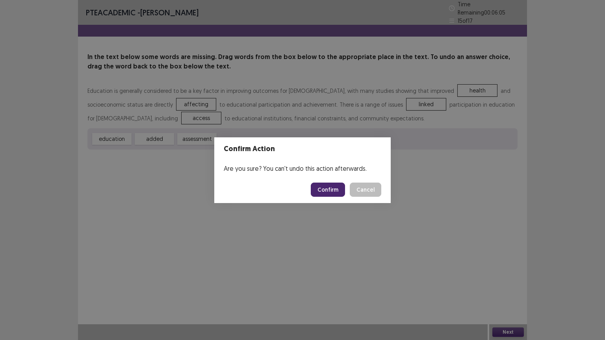
click at [336, 190] on button "Confirm" at bounding box center [328, 190] width 34 height 14
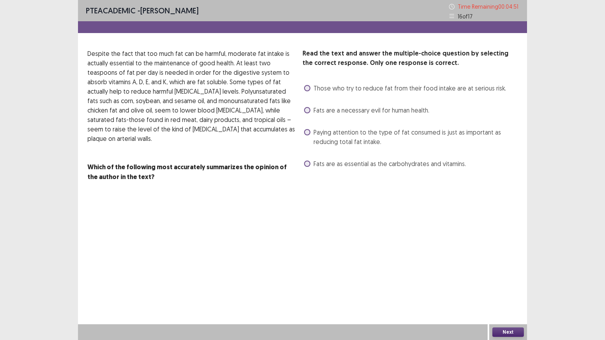
click at [309, 111] on span at bounding box center [307, 110] width 6 height 6
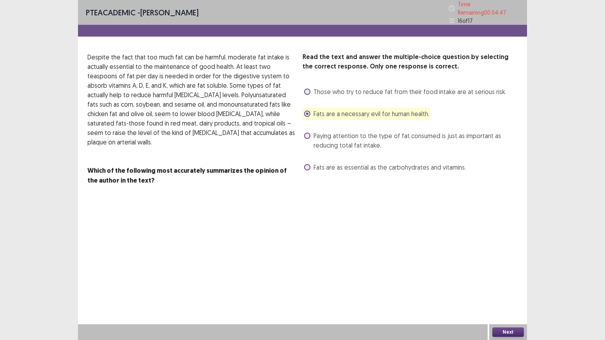
click at [504, 287] on button "Next" at bounding box center [508, 332] width 32 height 9
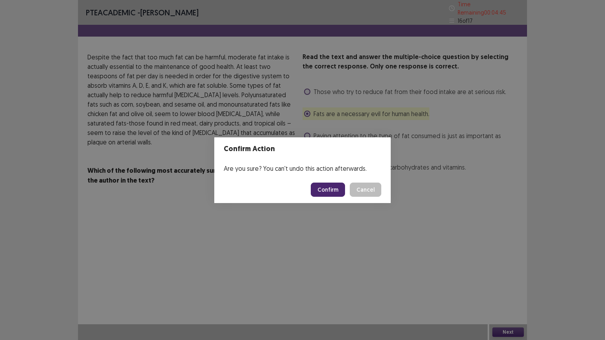
click at [336, 189] on button "Confirm" at bounding box center [328, 190] width 34 height 14
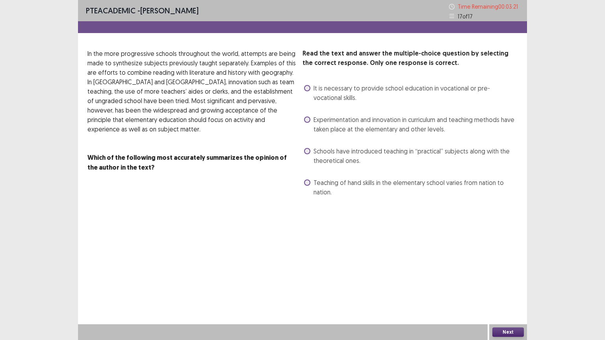
click at [308, 88] on span at bounding box center [307, 88] width 6 height 6
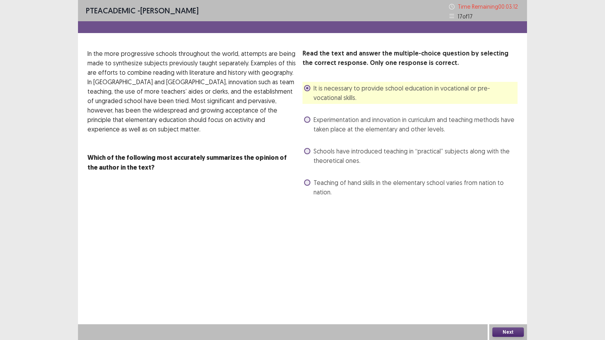
click at [509, 287] on button "Next" at bounding box center [508, 332] width 32 height 9
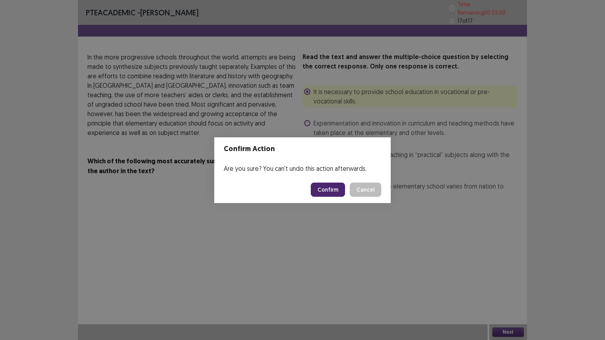
click at [333, 190] on button "Confirm" at bounding box center [328, 190] width 34 height 14
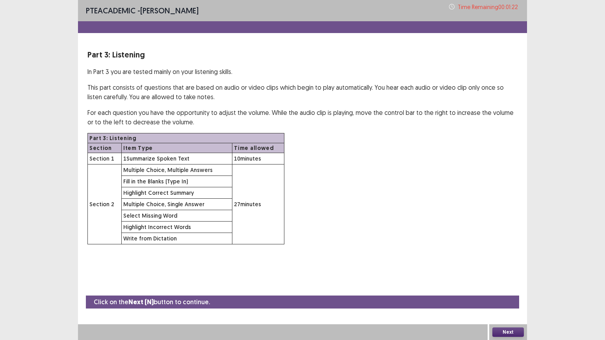
click at [507, 287] on button "Next" at bounding box center [508, 332] width 32 height 9
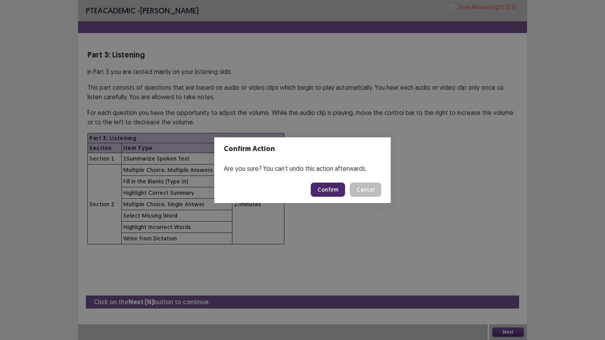
click at [327, 188] on button "Confirm" at bounding box center [328, 190] width 34 height 14
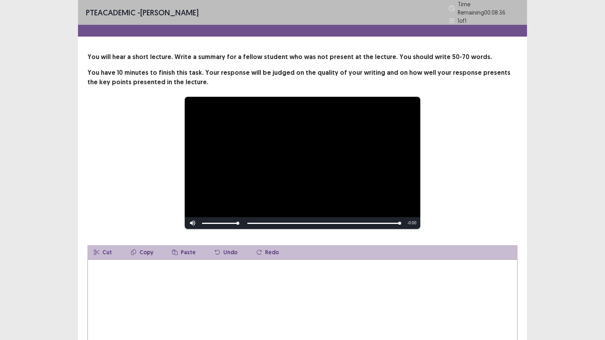
click at [197, 274] on textarea at bounding box center [302, 303] width 430 height 87
click at [290, 264] on textarea "**********" at bounding box center [302, 303] width 430 height 87
click at [320, 266] on textarea "**********" at bounding box center [302, 303] width 430 height 87
click at [362, 268] on textarea "**********" at bounding box center [302, 303] width 430 height 87
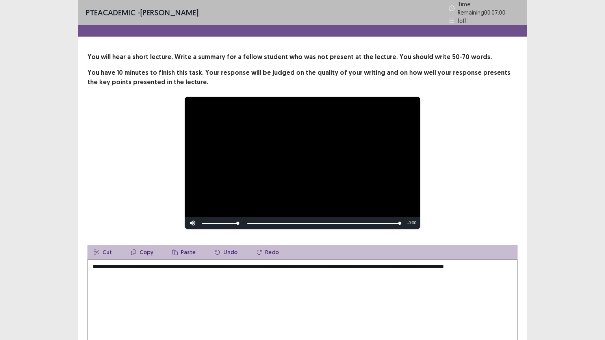
click at [420, 264] on textarea "**********" at bounding box center [302, 303] width 430 height 87
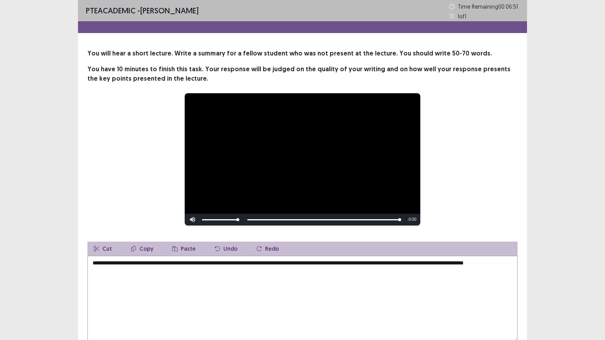
click at [154, 273] on textarea "**********" at bounding box center [302, 299] width 430 height 87
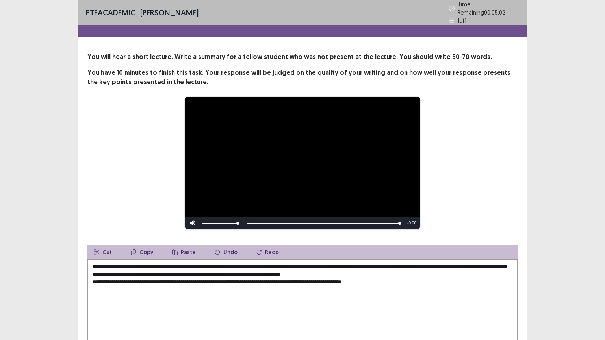
click at [373, 281] on textarea "**********" at bounding box center [302, 303] width 430 height 87
click at [368, 280] on textarea "**********" at bounding box center [302, 303] width 430 height 87
click at [344, 279] on textarea "**********" at bounding box center [302, 303] width 430 height 87
click at [410, 281] on textarea "**********" at bounding box center [302, 303] width 430 height 87
click at [90, 279] on textarea "**********" at bounding box center [302, 303] width 430 height 87
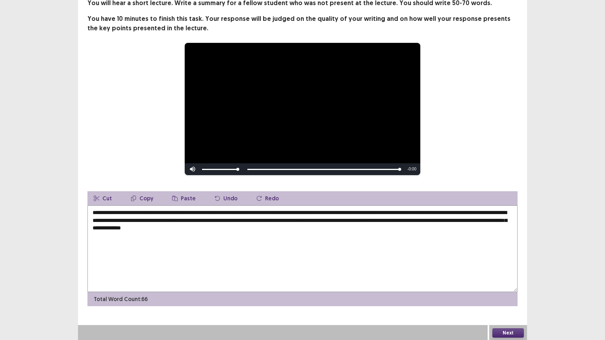
scroll to position [51, 0]
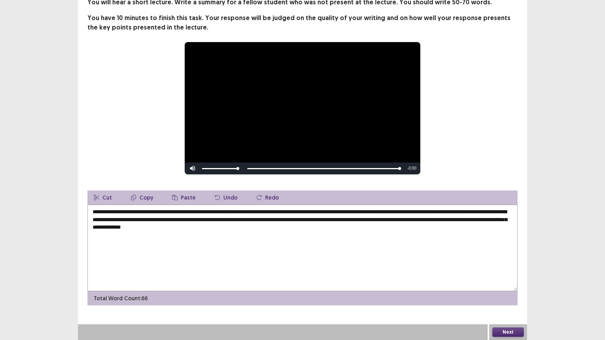
type textarea "**********"
click at [505, 287] on button "Next" at bounding box center [508, 332] width 32 height 9
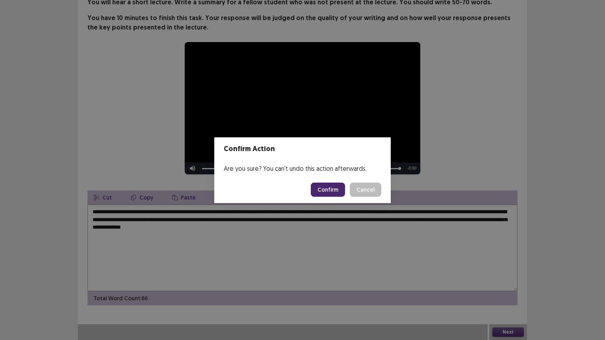
click at [332, 190] on button "Confirm" at bounding box center [328, 190] width 34 height 14
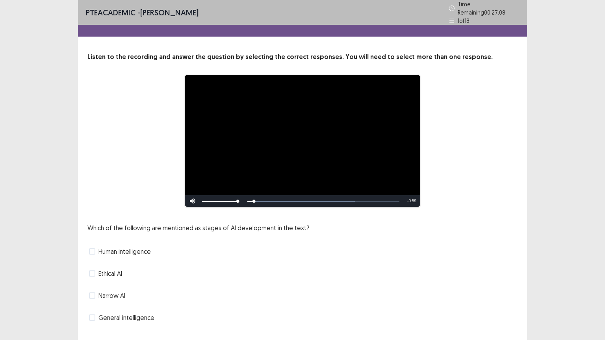
scroll to position [15, 0]
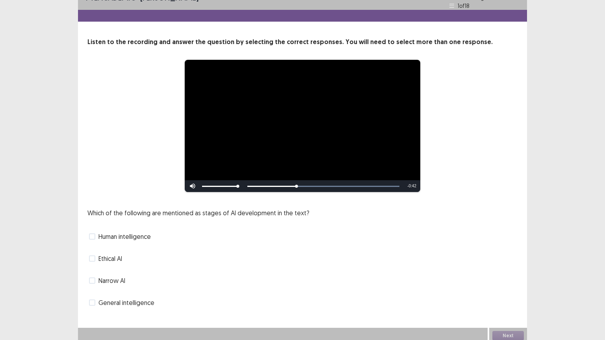
click at [92, 278] on span at bounding box center [92, 281] width 6 height 6
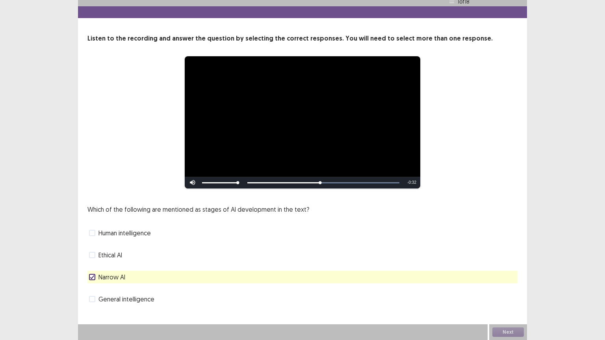
click at [94, 287] on span at bounding box center [92, 299] width 6 height 6
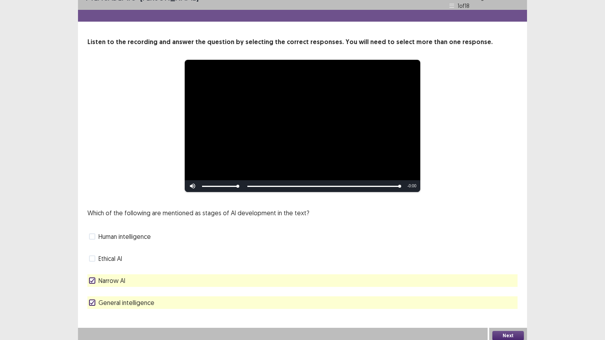
click at [510, 287] on button "Next" at bounding box center [508, 335] width 32 height 9
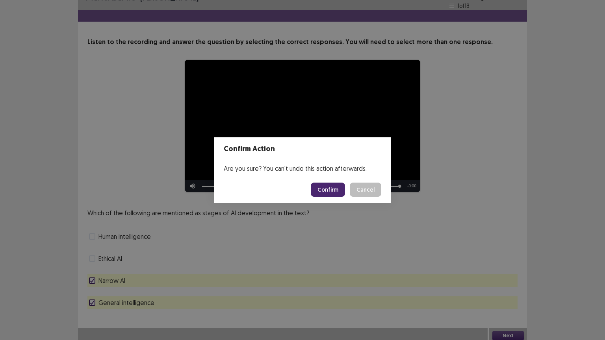
click at [334, 188] on button "Confirm" at bounding box center [328, 190] width 34 height 14
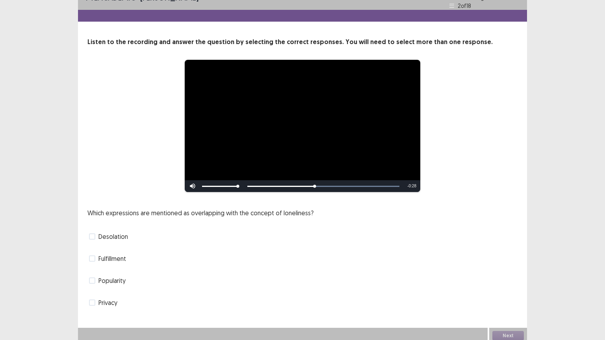
click at [93, 287] on span at bounding box center [92, 303] width 6 height 6
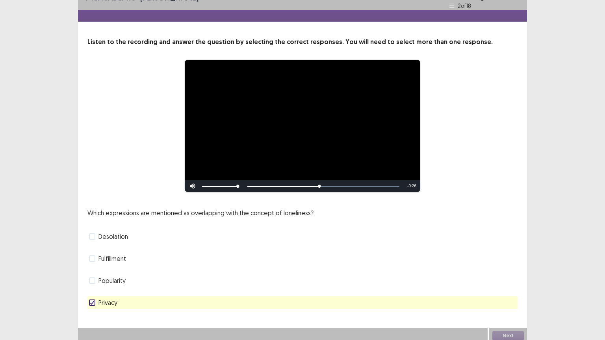
click at [92, 235] on span at bounding box center [92, 237] width 6 height 6
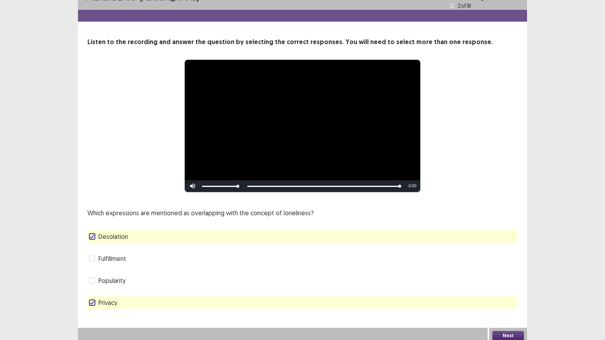
click at [503, 287] on button "Next" at bounding box center [508, 335] width 32 height 9
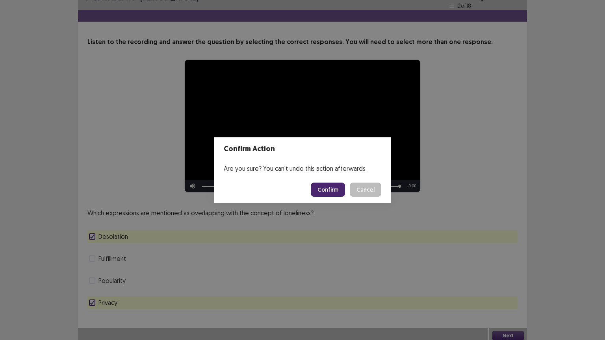
click at [333, 189] on button "Confirm" at bounding box center [328, 190] width 34 height 14
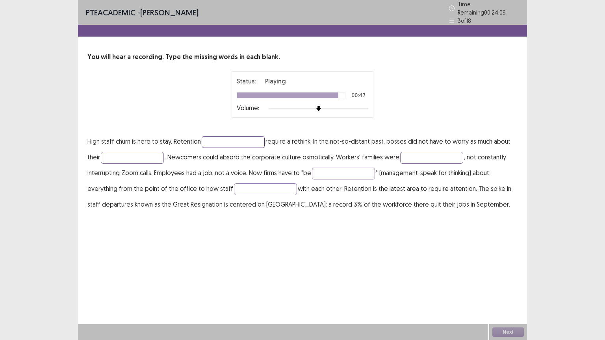
click at [226, 138] on input "text" at bounding box center [233, 142] width 63 height 12
type input "********"
click at [153, 155] on input "text" at bounding box center [132, 158] width 63 height 12
type input "**********"
click at [413, 159] on input "text" at bounding box center [431, 158] width 63 height 12
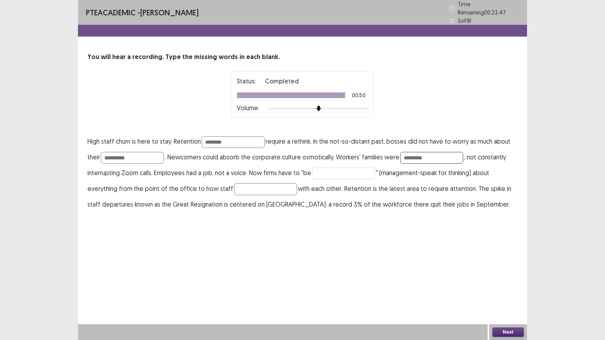
type input "*********"
click at [358, 168] on input "text" at bounding box center [343, 174] width 63 height 12
type input "**********"
click at [264, 190] on input "text" at bounding box center [265, 190] width 63 height 12
type input "**********"
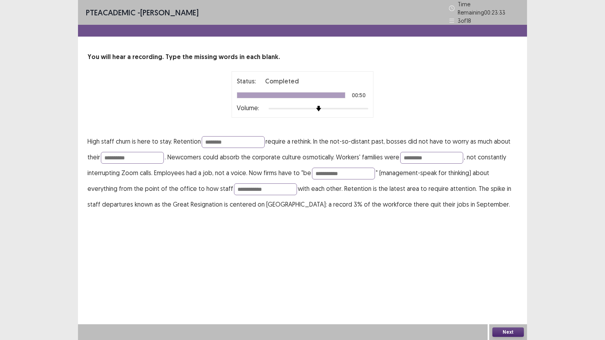
click at [507, 287] on button "Next" at bounding box center [508, 332] width 32 height 9
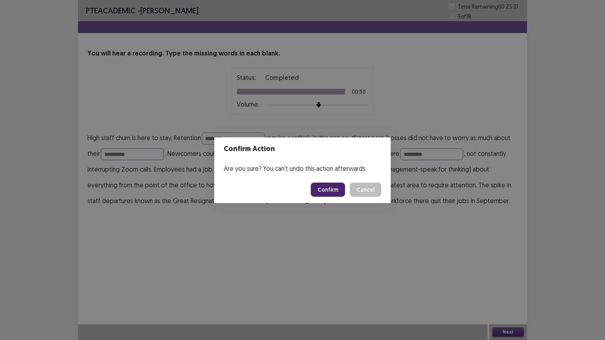
click at [337, 190] on button "Confirm" at bounding box center [328, 190] width 34 height 14
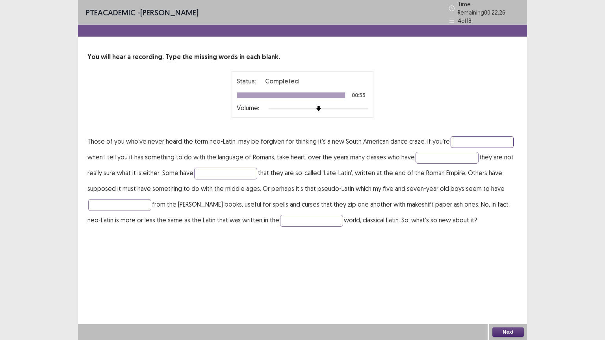
click at [477, 137] on input "text" at bounding box center [482, 142] width 63 height 12
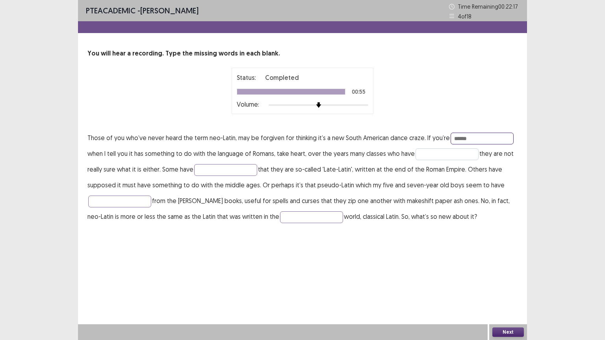
type input "*****"
click at [427, 152] on input "text" at bounding box center [447, 155] width 63 height 12
type input "*******"
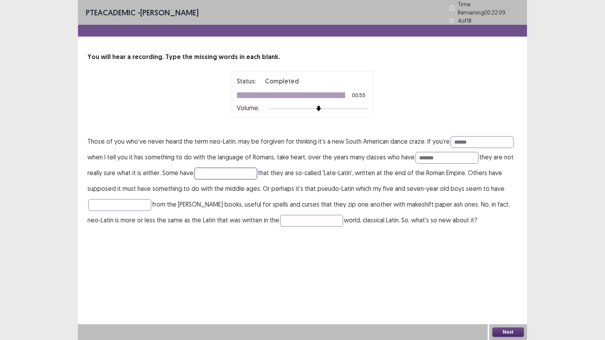
click at [241, 169] on input "text" at bounding box center [225, 174] width 63 height 12
type input "********"
click at [129, 201] on input "text" at bounding box center [119, 205] width 63 height 12
type input "*****"
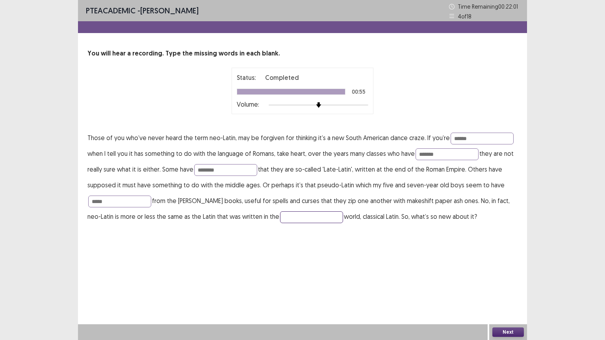
click at [288, 217] on input "text" at bounding box center [311, 218] width 63 height 12
type input "******"
click at [515, 287] on button "Next" at bounding box center [508, 332] width 32 height 9
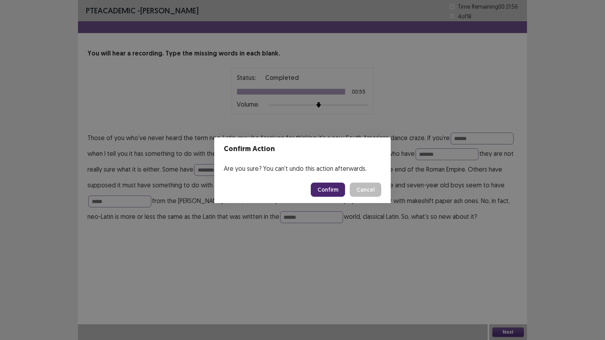
click at [327, 190] on button "Confirm" at bounding box center [328, 190] width 34 height 14
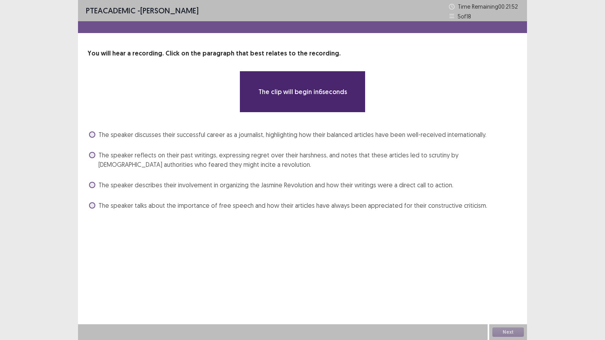
click at [91, 153] on span at bounding box center [92, 155] width 6 height 6
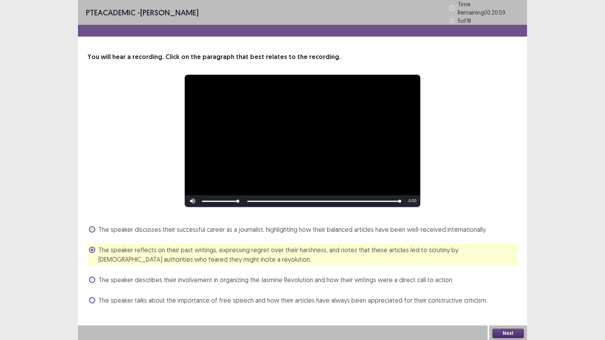
click at [514, 287] on button "Next" at bounding box center [508, 333] width 32 height 9
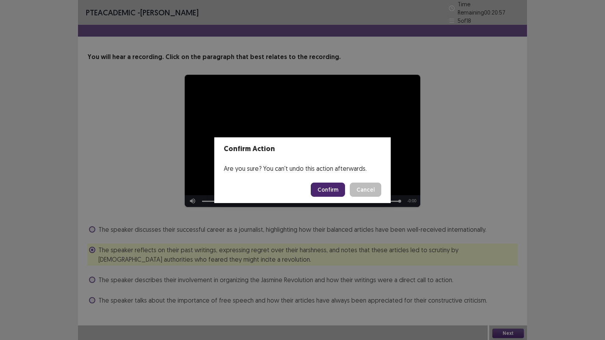
click at [340, 190] on button "Confirm" at bounding box center [328, 190] width 34 height 14
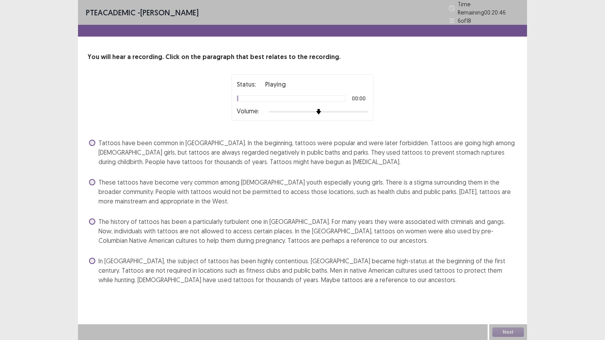
click at [95, 258] on span at bounding box center [92, 261] width 6 height 6
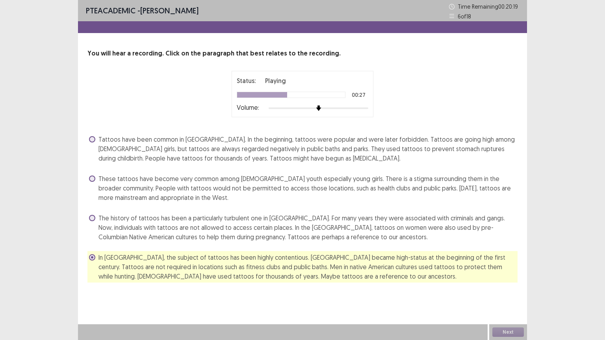
click at [97, 216] on label "The history of tattoos has been a particularly turbulent one in [GEOGRAPHIC_DAT…" at bounding box center [303, 228] width 429 height 28
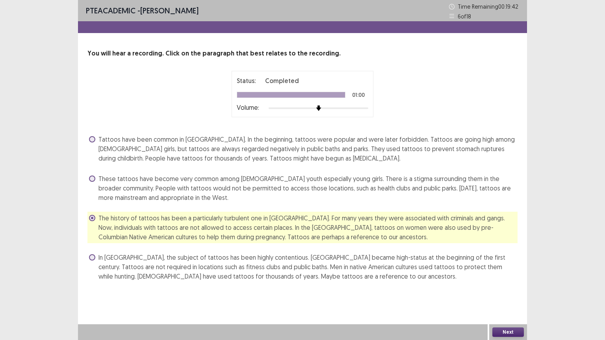
click at [508, 287] on button "Next" at bounding box center [508, 332] width 32 height 9
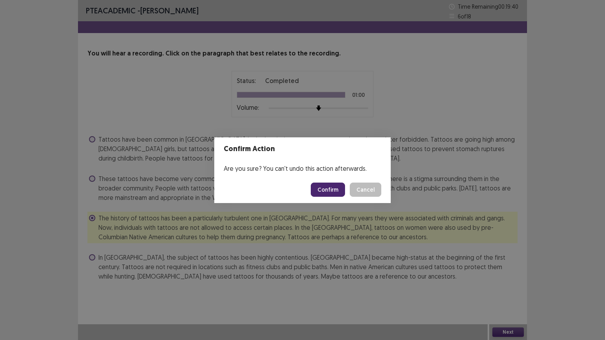
click at [327, 186] on button "Confirm" at bounding box center [328, 190] width 34 height 14
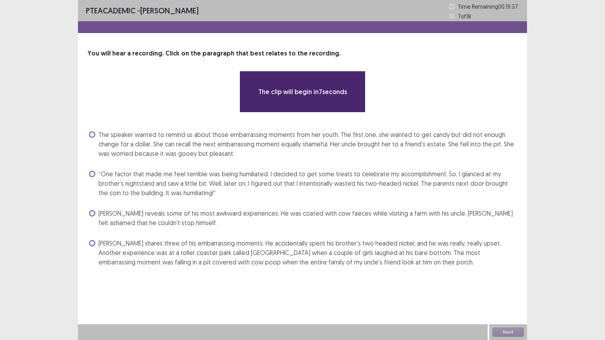
click at [93, 242] on span at bounding box center [92, 243] width 6 height 6
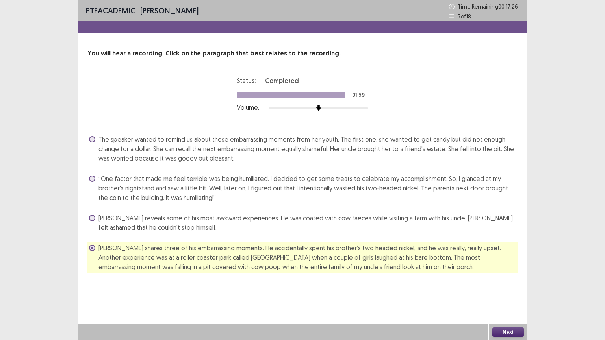
click at [500, 287] on button "Next" at bounding box center [508, 332] width 32 height 9
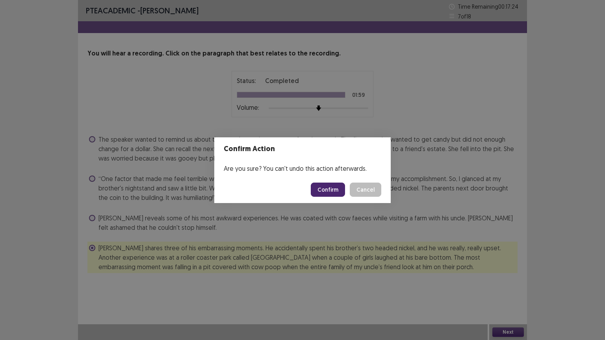
click at [334, 188] on button "Confirm" at bounding box center [328, 190] width 34 height 14
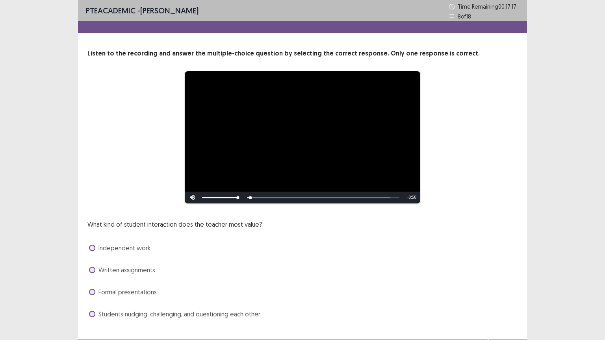
scroll to position [15, 0]
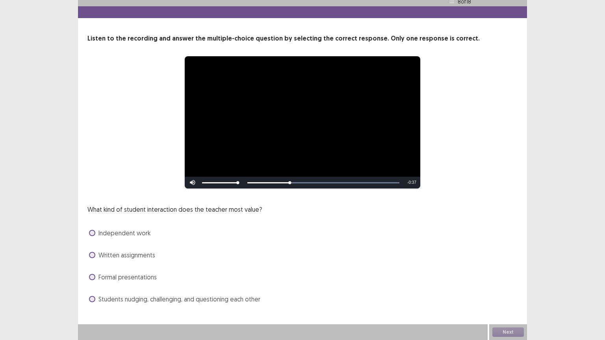
click at [91, 287] on span at bounding box center [92, 299] width 6 height 6
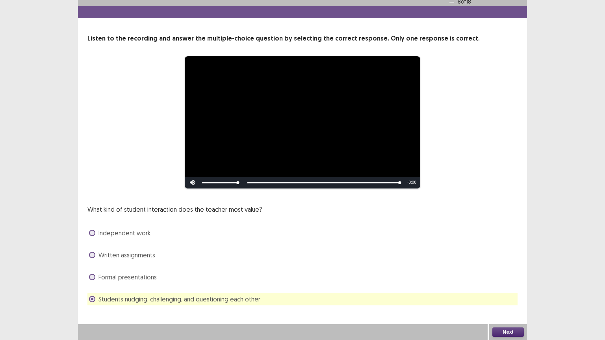
click at [508, 287] on button "Next" at bounding box center [508, 332] width 32 height 9
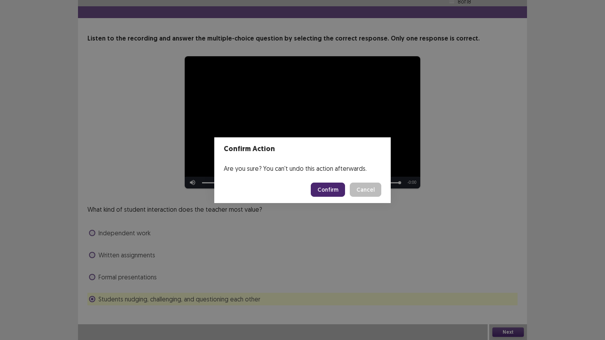
click at [329, 187] on button "Confirm" at bounding box center [328, 190] width 34 height 14
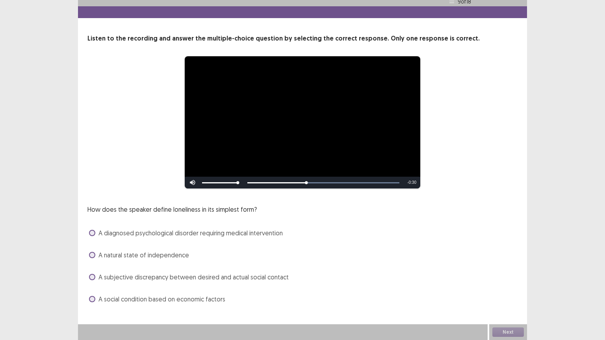
click at [91, 276] on span at bounding box center [92, 277] width 6 height 6
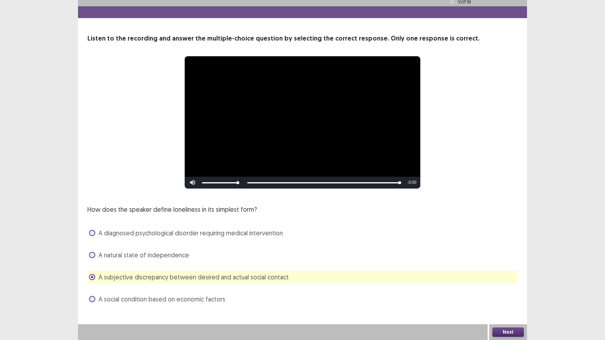
click at [512, 287] on button "Next" at bounding box center [508, 332] width 32 height 9
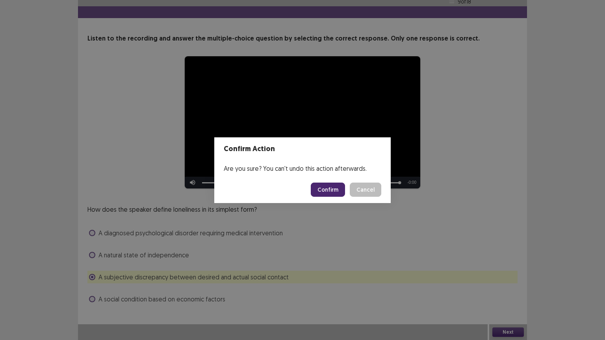
click at [337, 189] on button "Confirm" at bounding box center [328, 190] width 34 height 14
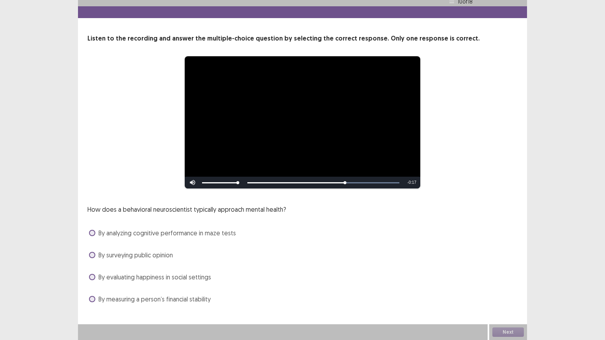
click at [93, 232] on span at bounding box center [92, 233] width 6 height 6
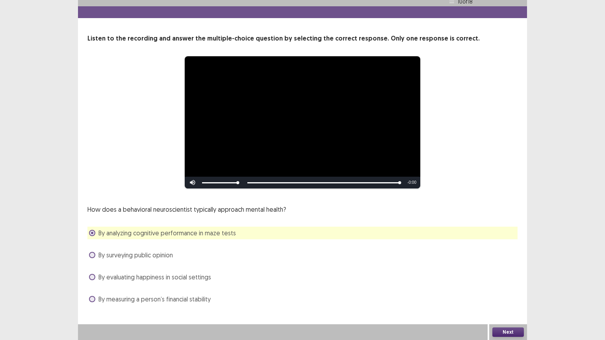
click at [506, 287] on button "Next" at bounding box center [508, 332] width 32 height 9
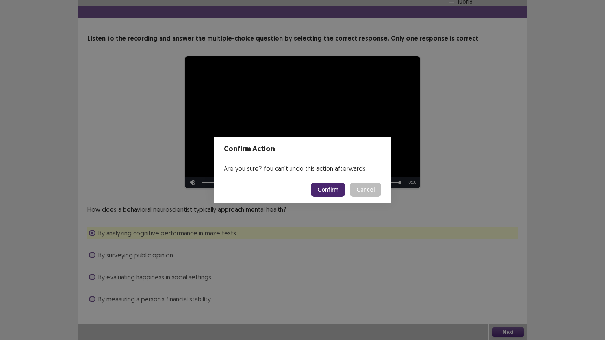
click at [327, 186] on button "Confirm" at bounding box center [328, 190] width 34 height 14
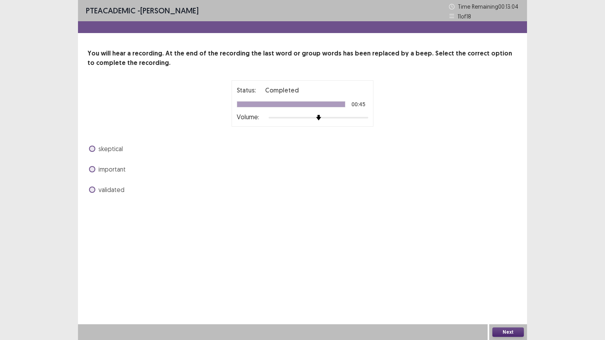
click at [94, 187] on span at bounding box center [92, 190] width 6 height 6
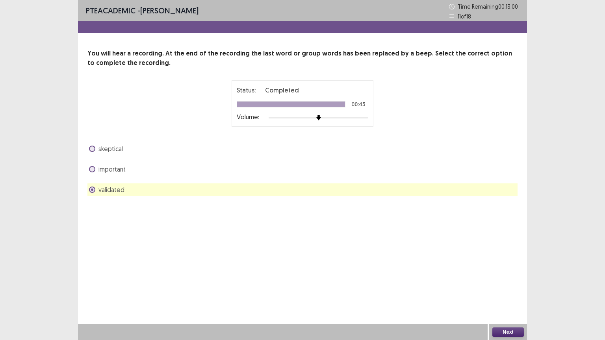
click at [509, 287] on button "Next" at bounding box center [508, 332] width 32 height 9
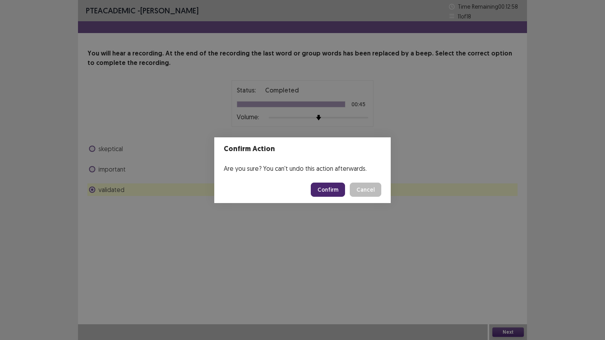
click at [338, 186] on button "Confirm" at bounding box center [328, 190] width 34 height 14
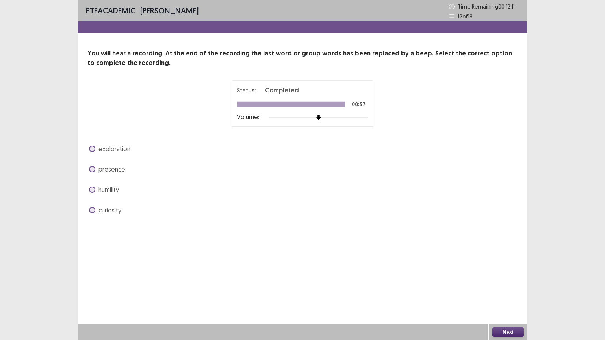
click at [92, 167] on span at bounding box center [92, 169] width 6 height 6
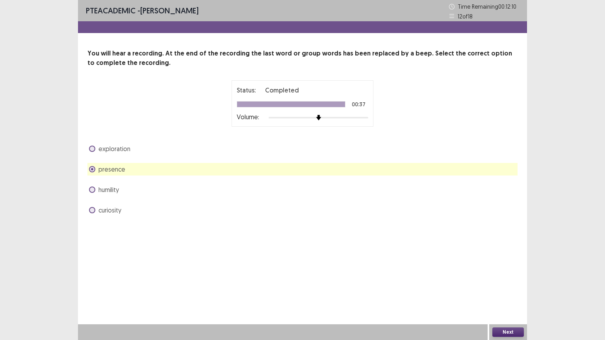
click at [504, 287] on button "Next" at bounding box center [508, 332] width 32 height 9
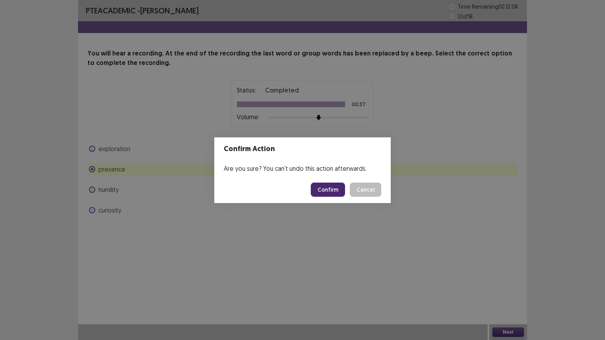
click at [332, 189] on button "Confirm" at bounding box center [328, 190] width 34 height 14
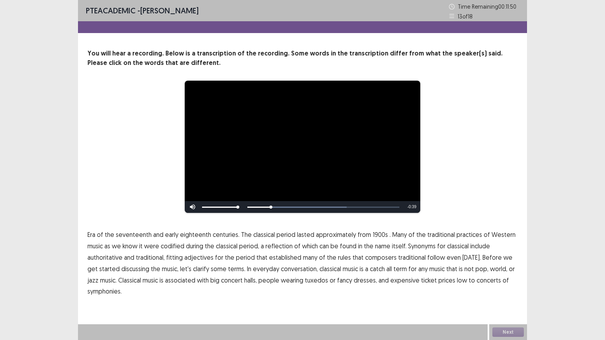
click at [375, 238] on span "1900s" at bounding box center [380, 234] width 15 height 9
click at [409, 260] on span "traditional" at bounding box center [412, 257] width 28 height 9
click at [500, 287] on button "Next" at bounding box center [508, 332] width 32 height 9
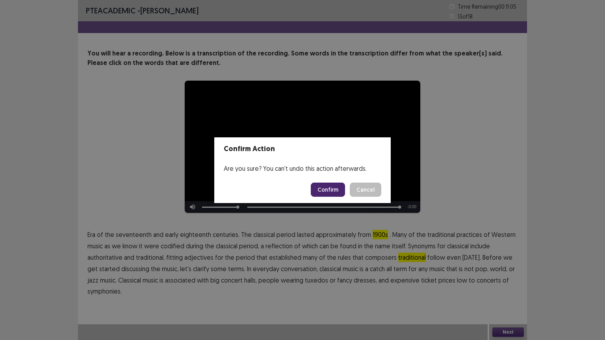
click at [333, 191] on button "Confirm" at bounding box center [328, 190] width 34 height 14
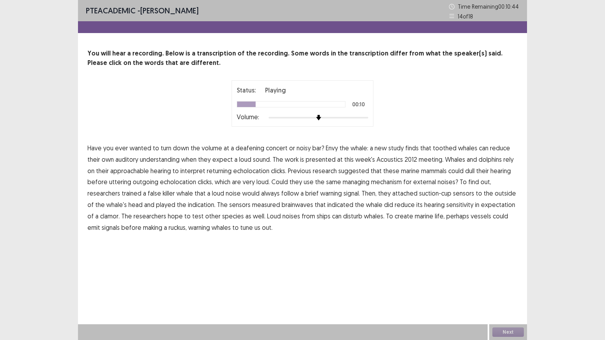
click at [165, 159] on span "understanding" at bounding box center [160, 159] width 40 height 9
click at [131, 172] on span "approachable" at bounding box center [129, 170] width 39 height 9
click at [358, 185] on span "managing" at bounding box center [356, 181] width 27 height 9
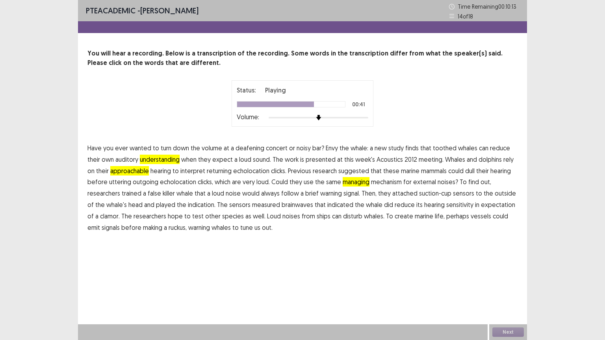
click at [201, 208] on span "indication." at bounding box center [202, 204] width 28 height 9
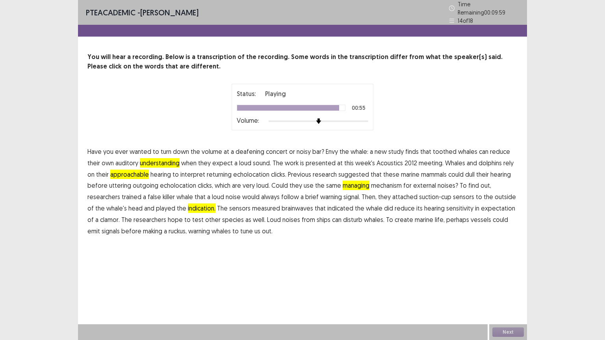
click at [395, 217] on span "create" at bounding box center [404, 219] width 19 height 9
click at [516, 287] on button "Next" at bounding box center [508, 332] width 32 height 9
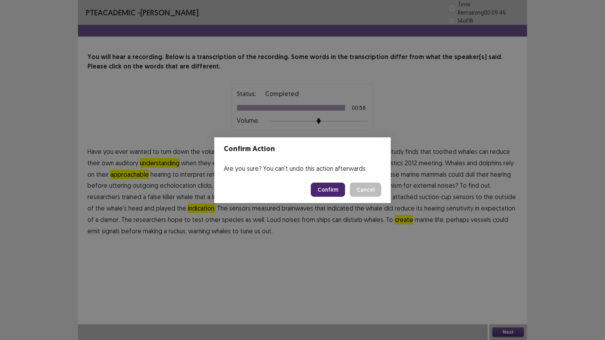
click at [326, 189] on button "Confirm" at bounding box center [328, 190] width 34 height 14
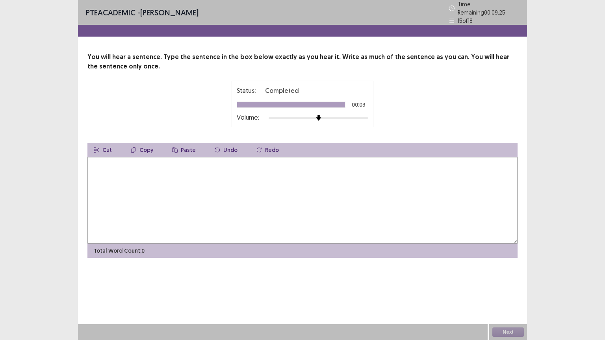
click at [208, 185] on textarea at bounding box center [302, 200] width 430 height 87
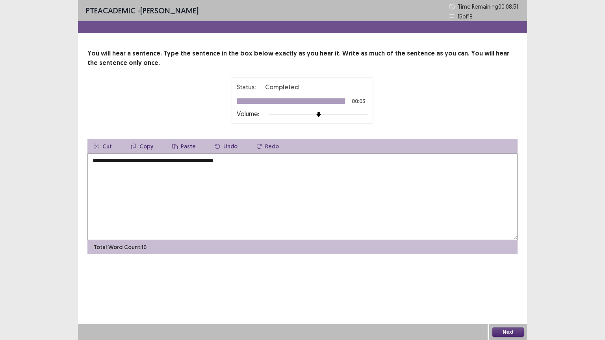
click at [172, 162] on textarea "**********" at bounding box center [302, 197] width 430 height 87
click at [176, 162] on textarea "**********" at bounding box center [302, 197] width 430 height 87
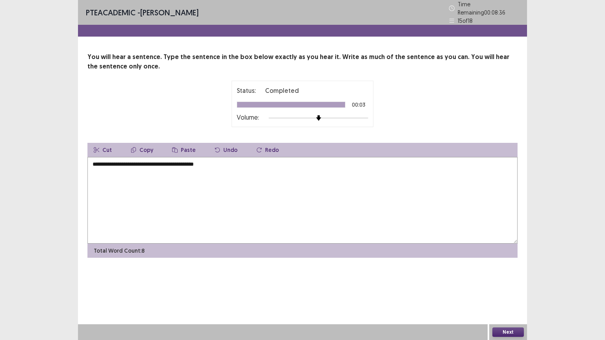
type textarea "**********"
click at [510, 287] on button "Next" at bounding box center [508, 332] width 32 height 9
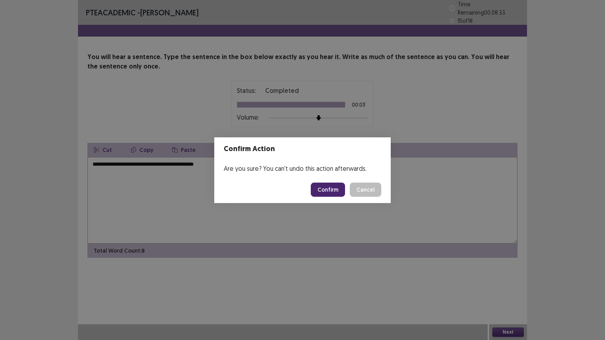
click at [337, 187] on button "Confirm" at bounding box center [328, 190] width 34 height 14
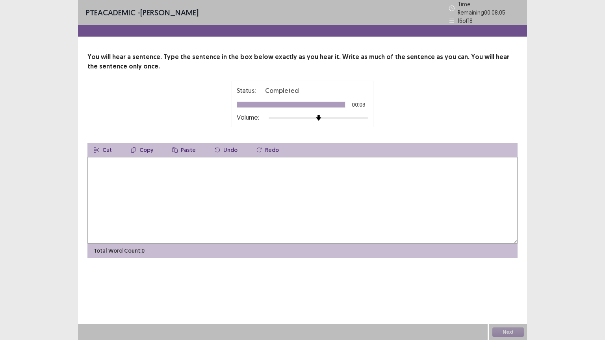
click at [162, 173] on textarea at bounding box center [302, 200] width 430 height 87
type textarea "**********"
click at [499, 287] on button "Next" at bounding box center [508, 332] width 32 height 9
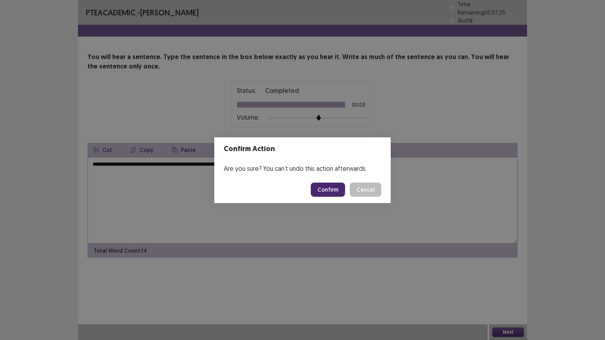
click at [333, 188] on button "Confirm" at bounding box center [328, 190] width 34 height 14
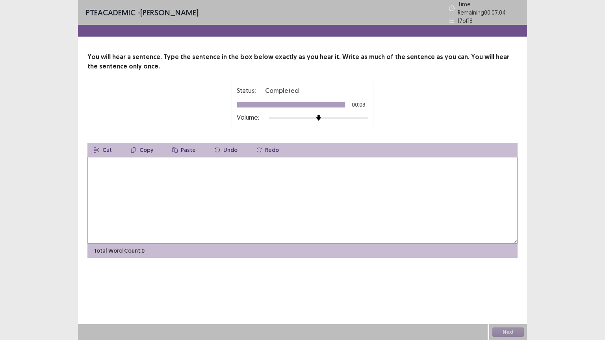
click at [202, 199] on textarea at bounding box center [302, 200] width 430 height 87
click at [196, 162] on textarea "**********" at bounding box center [302, 200] width 430 height 87
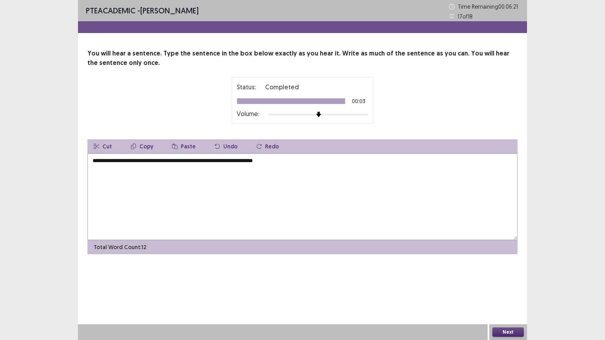
type textarea "**********"
click at [515, 287] on button "Next" at bounding box center [508, 332] width 32 height 9
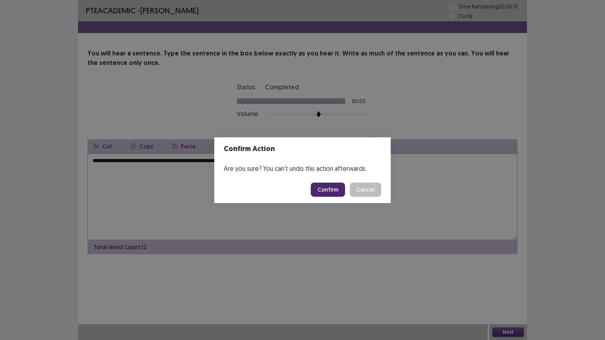
click at [333, 183] on button "Confirm" at bounding box center [328, 190] width 34 height 14
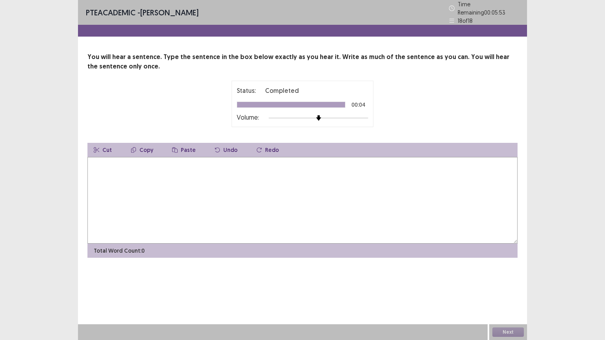
click at [171, 213] on textarea at bounding box center [302, 200] width 430 height 87
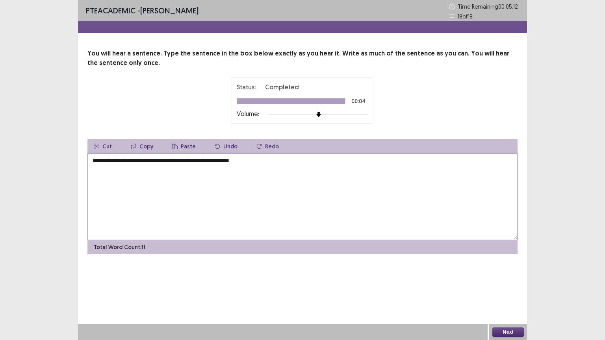
click at [178, 161] on textarea "**********" at bounding box center [302, 197] width 430 height 87
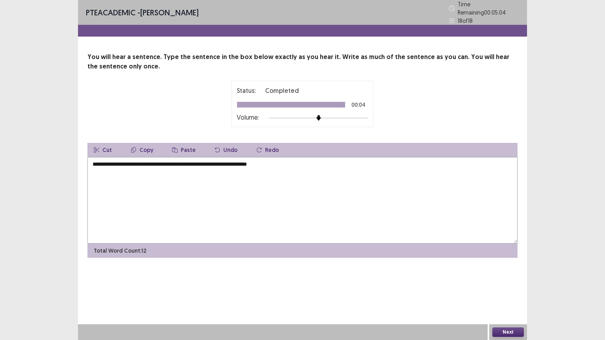
click at [511, 287] on button "Next" at bounding box center [508, 332] width 32 height 9
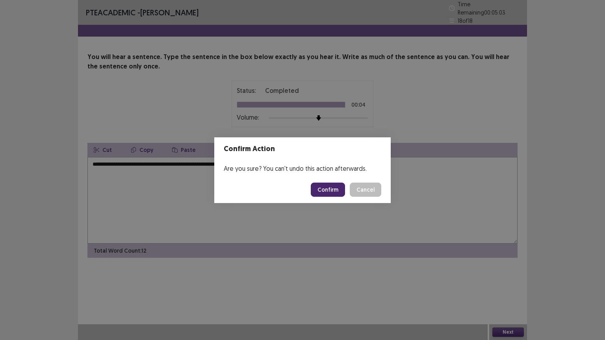
click at [451, 191] on div "Confirm Action Are you sure? You can't undo this action afterwards. Confirm Can…" at bounding box center [302, 170] width 605 height 340
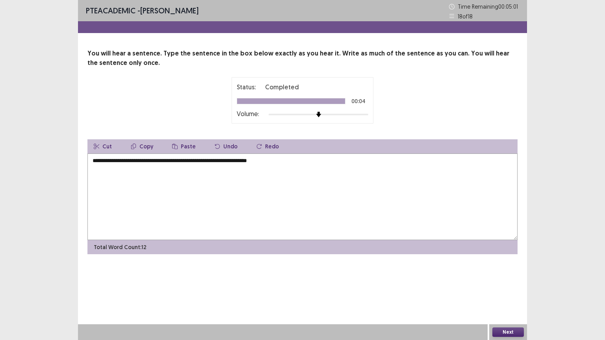
click at [149, 159] on textarea "**********" at bounding box center [302, 197] width 430 height 87
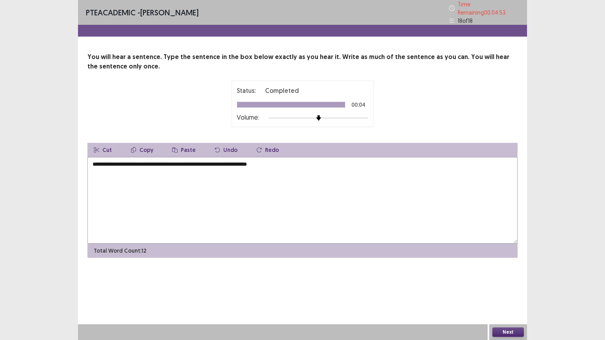
type textarea "**********"
click at [501, 287] on button "Next" at bounding box center [508, 332] width 32 height 9
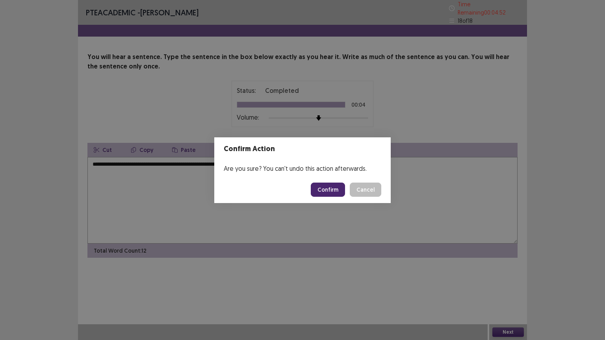
click at [338, 190] on button "Confirm" at bounding box center [328, 190] width 34 height 14
